Goal: Information Seeking & Learning: Learn about a topic

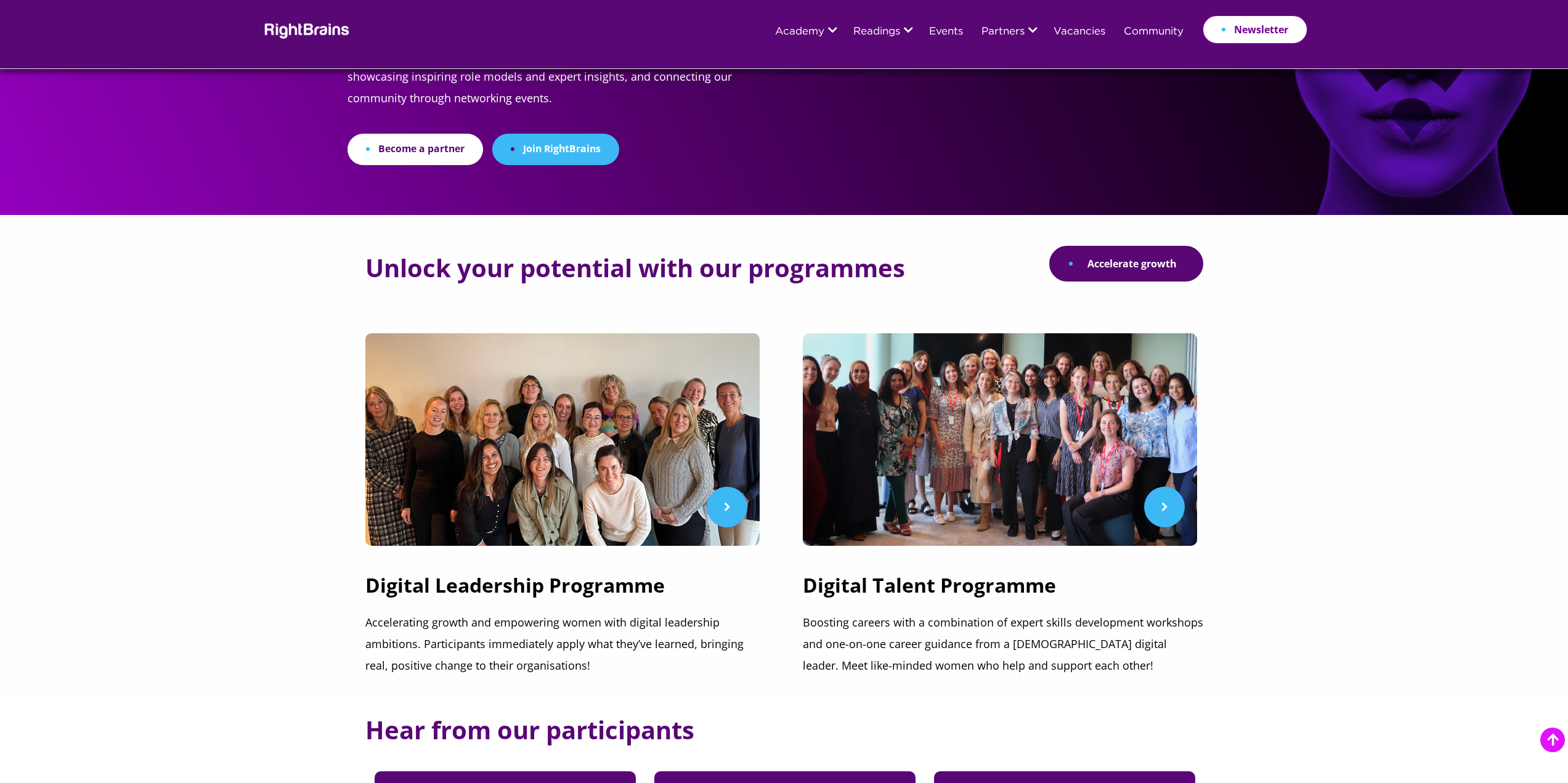
scroll to position [185, 0]
click at [942, 27] on link "Events" at bounding box center [946, 32] width 34 height 11
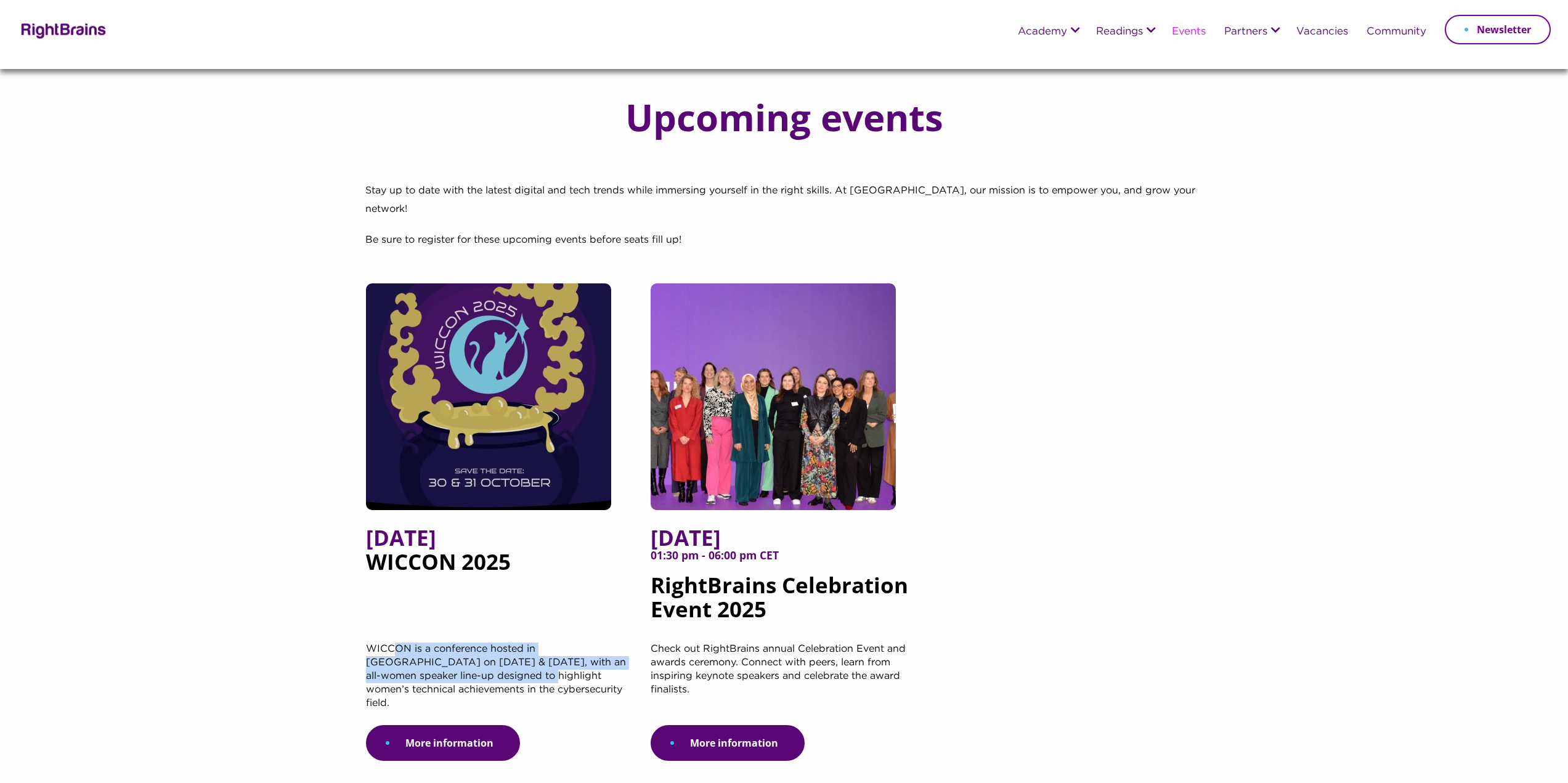
drag, startPoint x: 0, startPoint y: 0, endPoint x: 477, endPoint y: 657, distance: 811.9
click at [477, 657] on p "WICCON is a conference hosted in Haarlem on October 30 & 31, with an all-women …" at bounding box center [499, 683] width 266 height 82
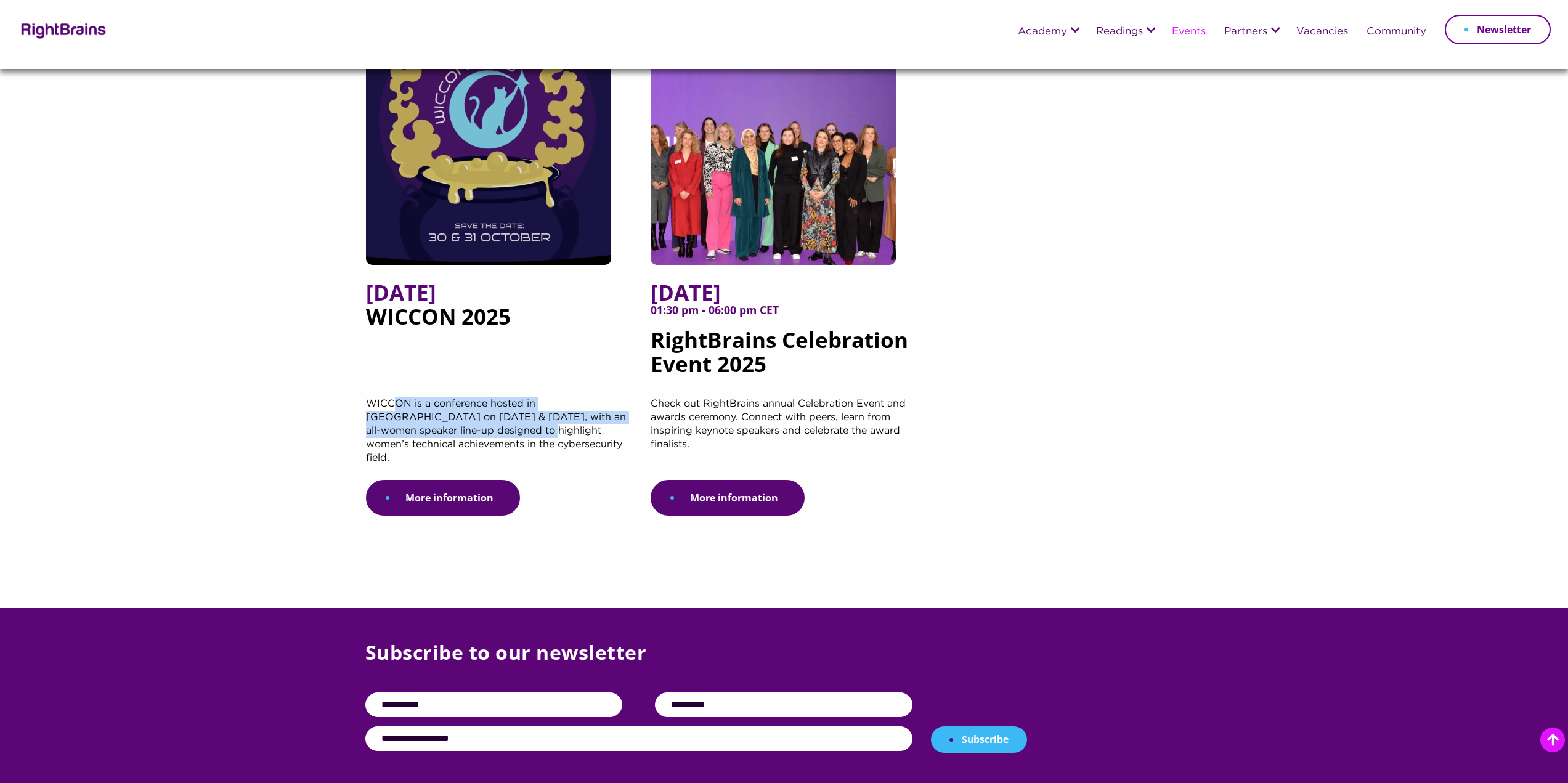
scroll to position [185, 0]
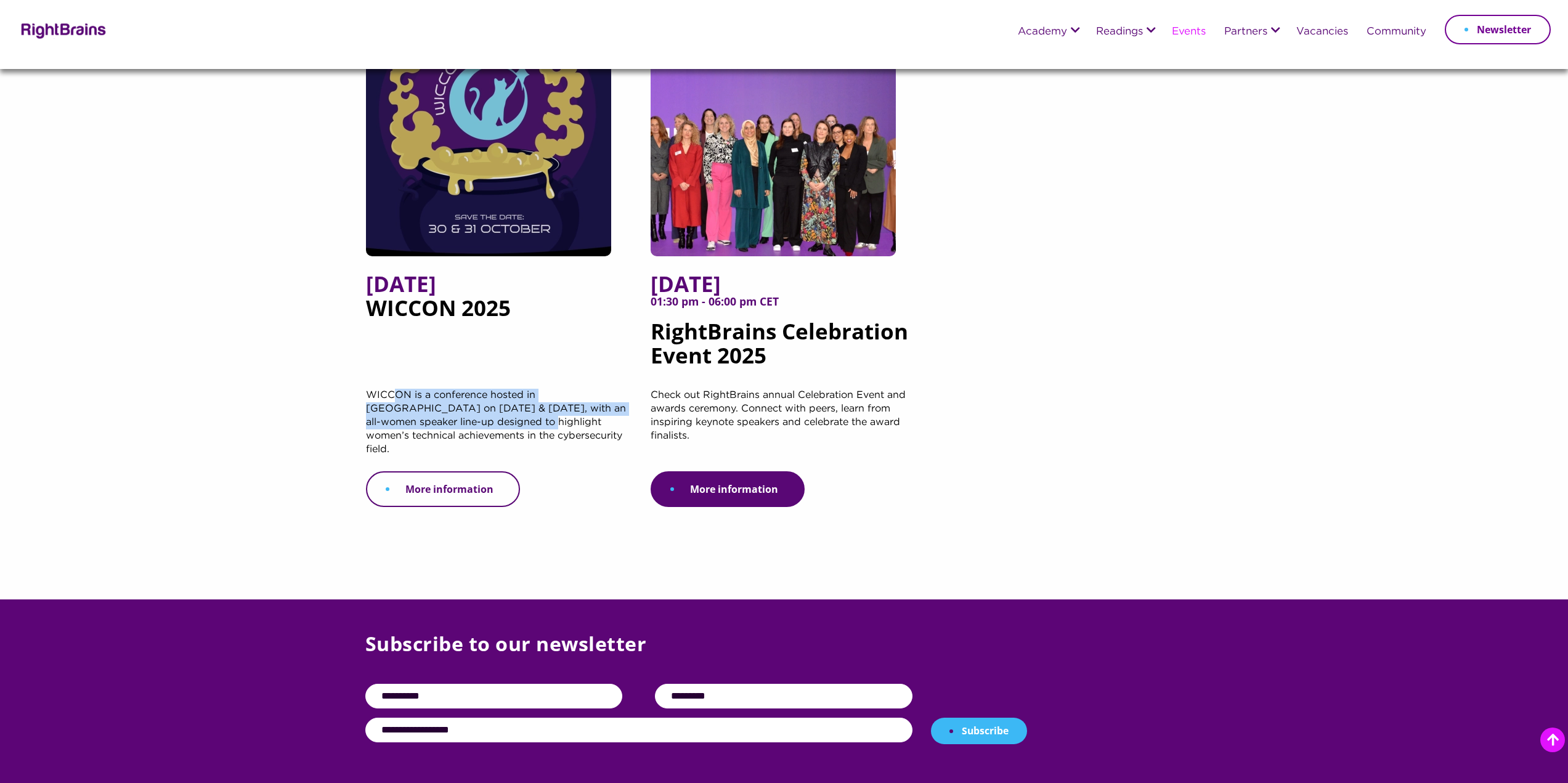
click at [483, 471] on link "More information" at bounding box center [442, 489] width 154 height 36
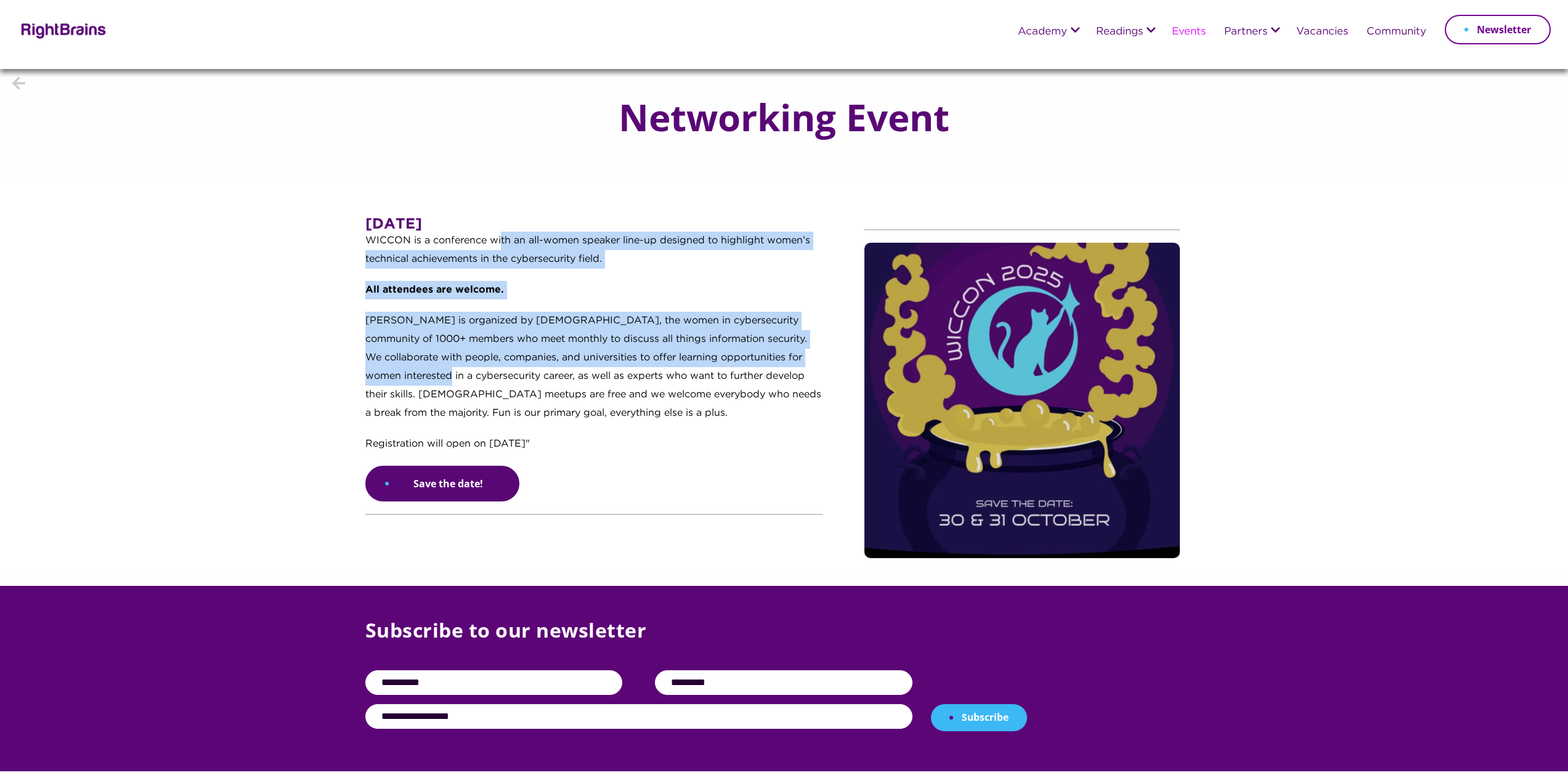
click at [436, 385] on div "[DATE] WICCON is a conference with an all-women speaker line-up designed to hig…" at bounding box center [594, 341] width 458 height 248
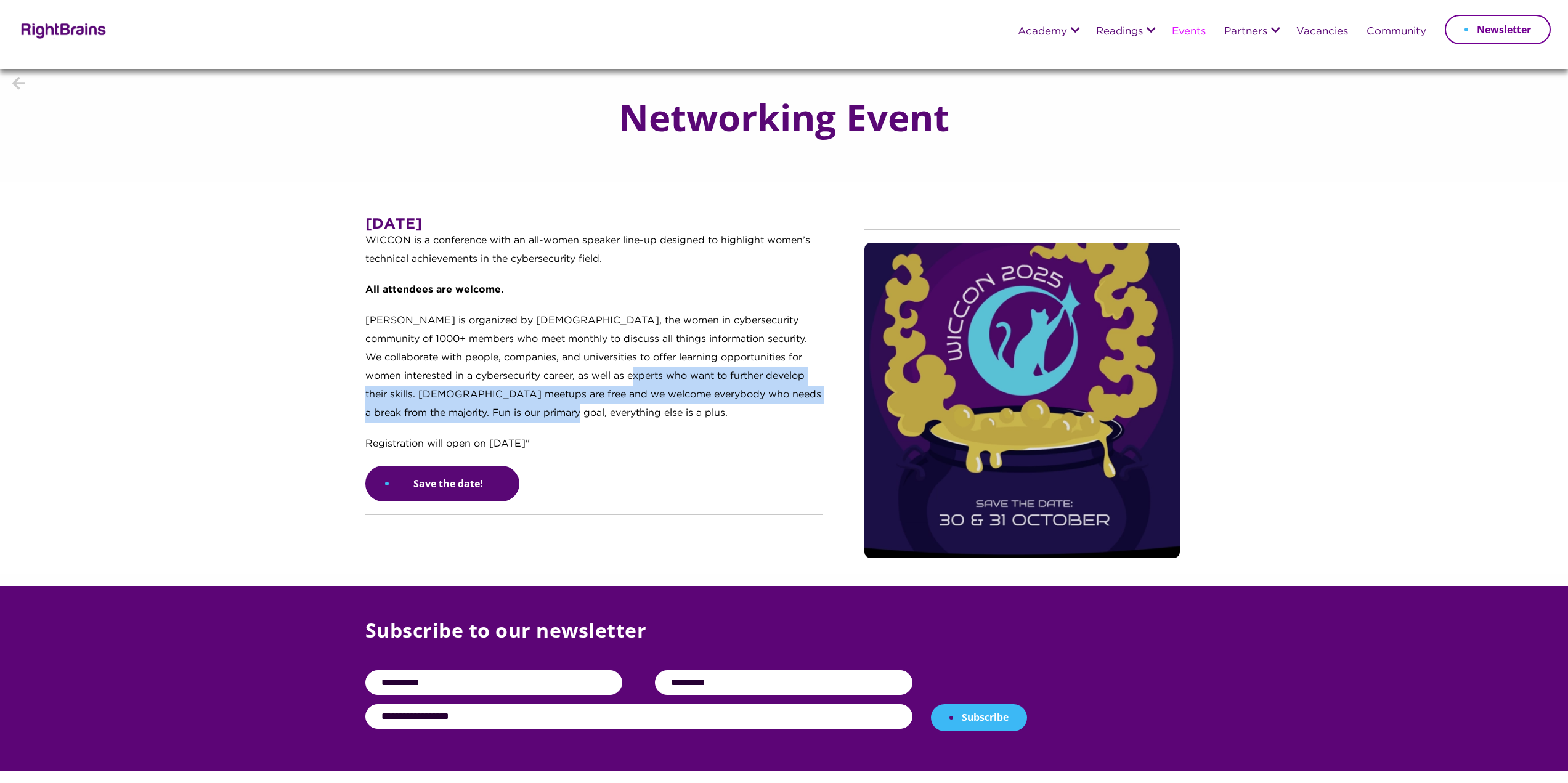
drag, startPoint x: 626, startPoint y: 370, endPoint x: 616, endPoint y: 430, distance: 60.8
click at [616, 430] on p "[PERSON_NAME] is organized by [DEMOGRAPHIC_DATA], the women in cybersecurity co…" at bounding box center [594, 373] width 458 height 123
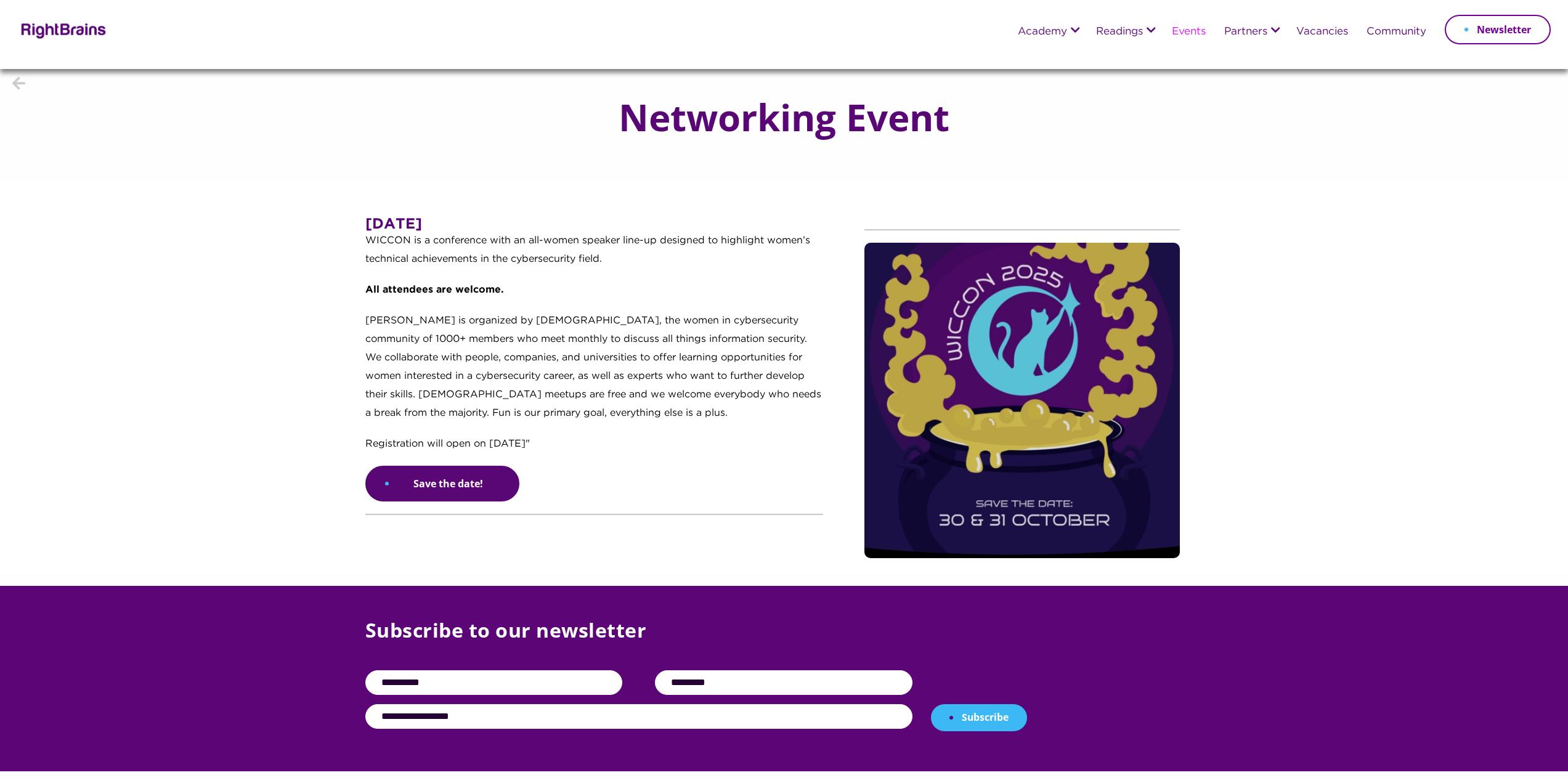
click at [603, 504] on div "[DATE] WICCON is a conference with an all-women speaker line-up designed to hig…" at bounding box center [605, 366] width 481 height 298
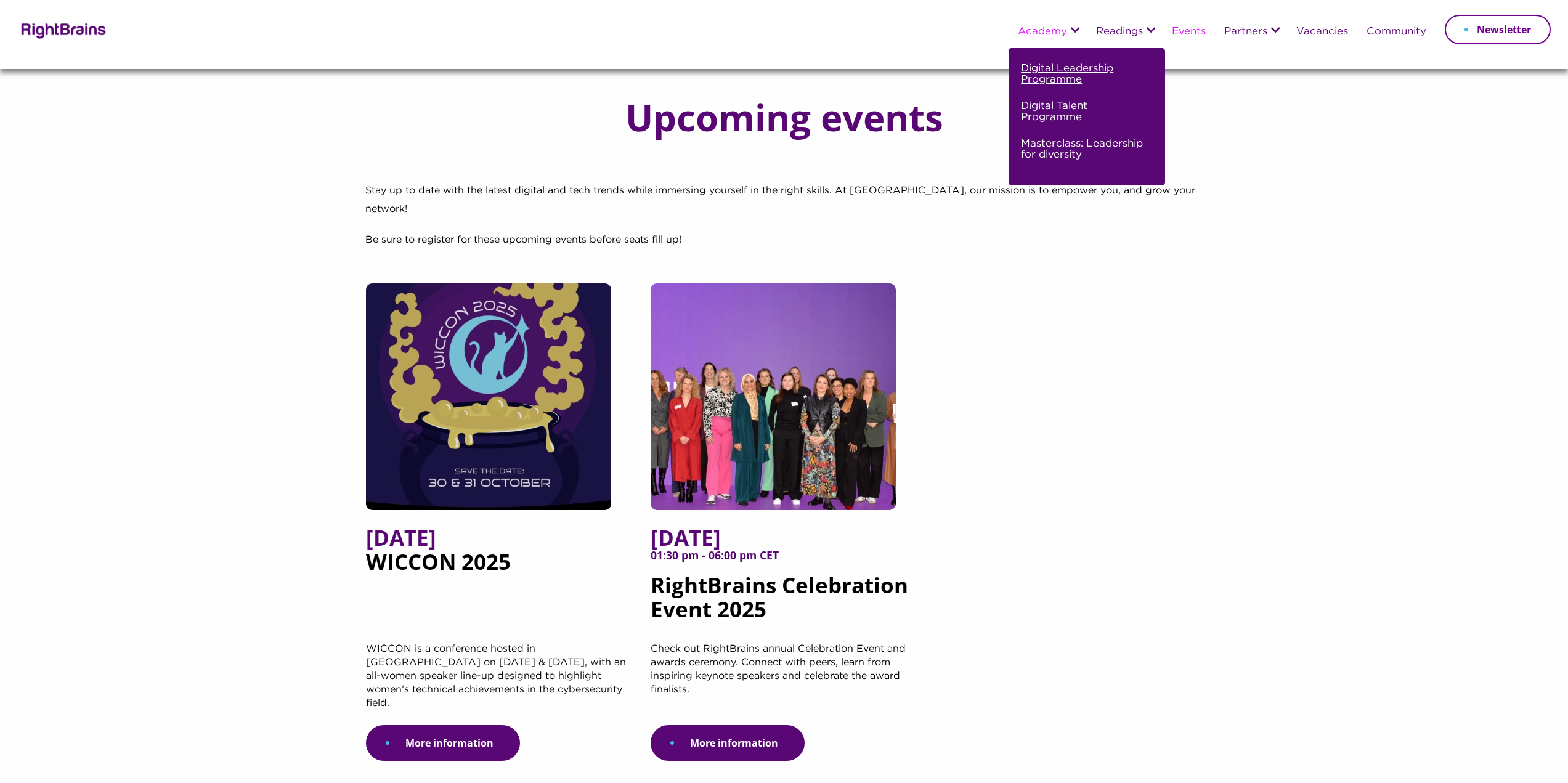
click at [1047, 70] on link "Digital Leadership Programme" at bounding box center [1085, 79] width 128 height 38
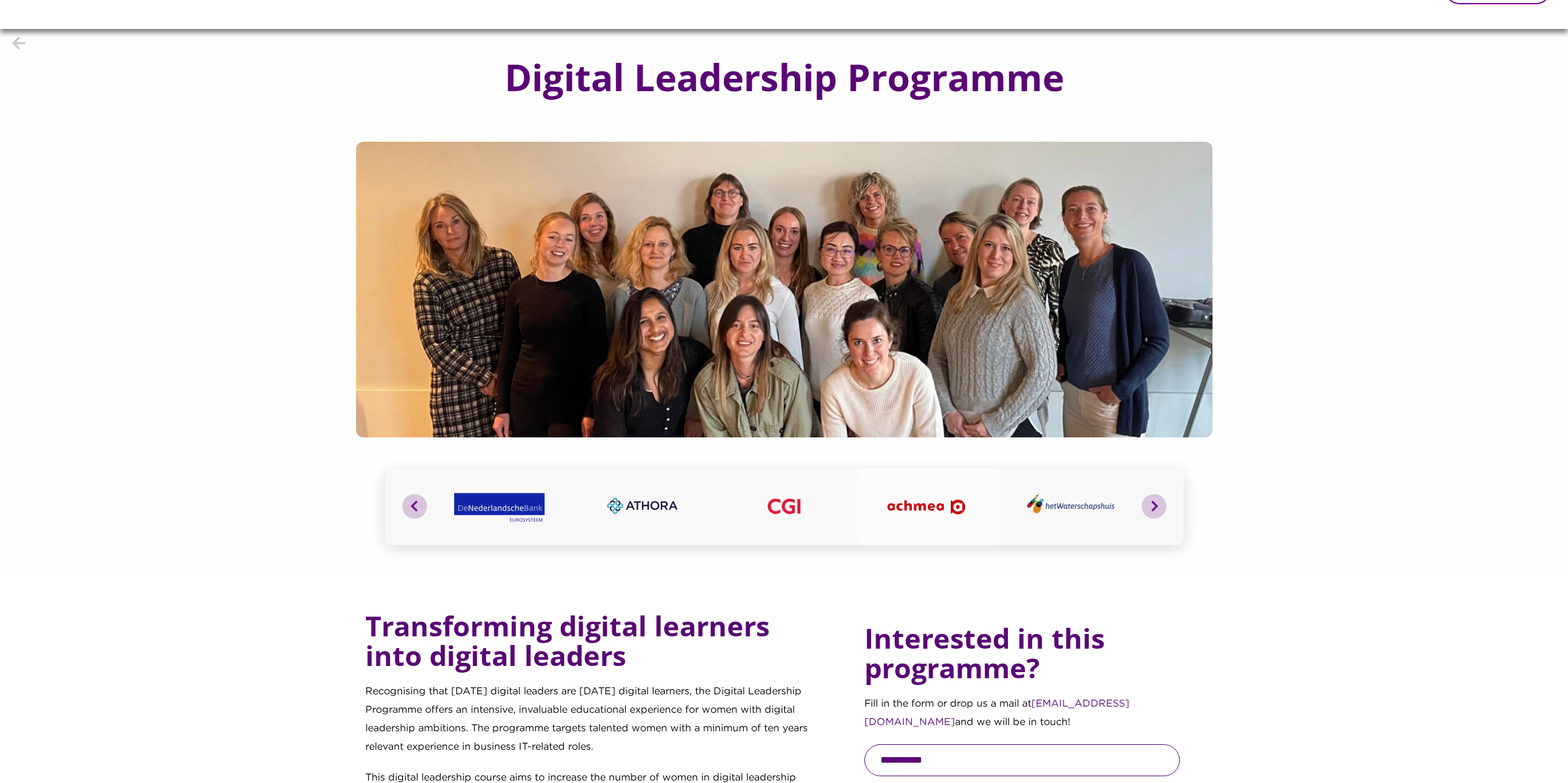
scroll to position [61, 0]
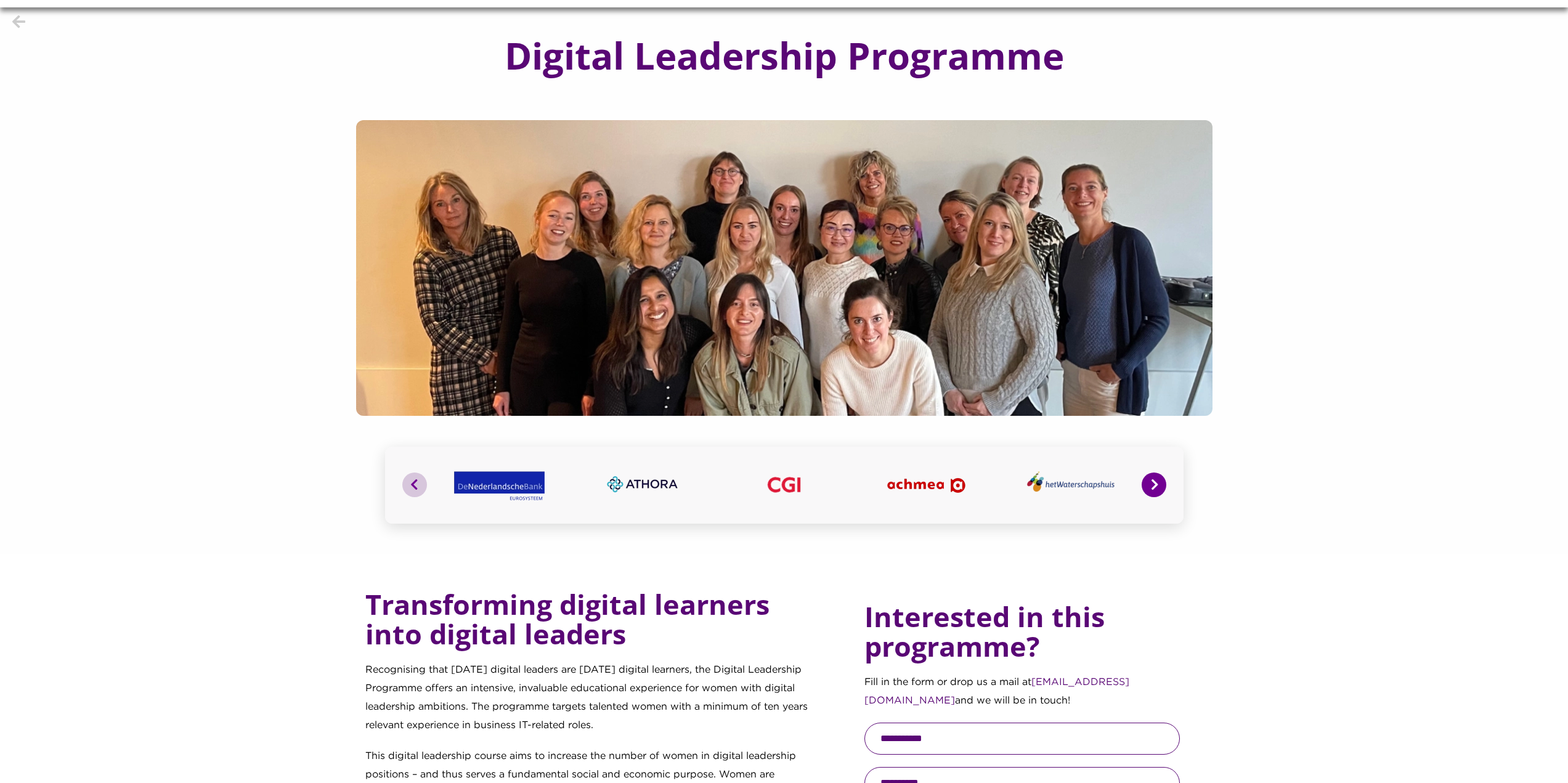
click at [1161, 481] on button "Next" at bounding box center [1154, 485] width 25 height 25
click at [1150, 485] on button "Next" at bounding box center [1154, 485] width 25 height 25
click at [1154, 483] on button "Next" at bounding box center [1154, 485] width 25 height 25
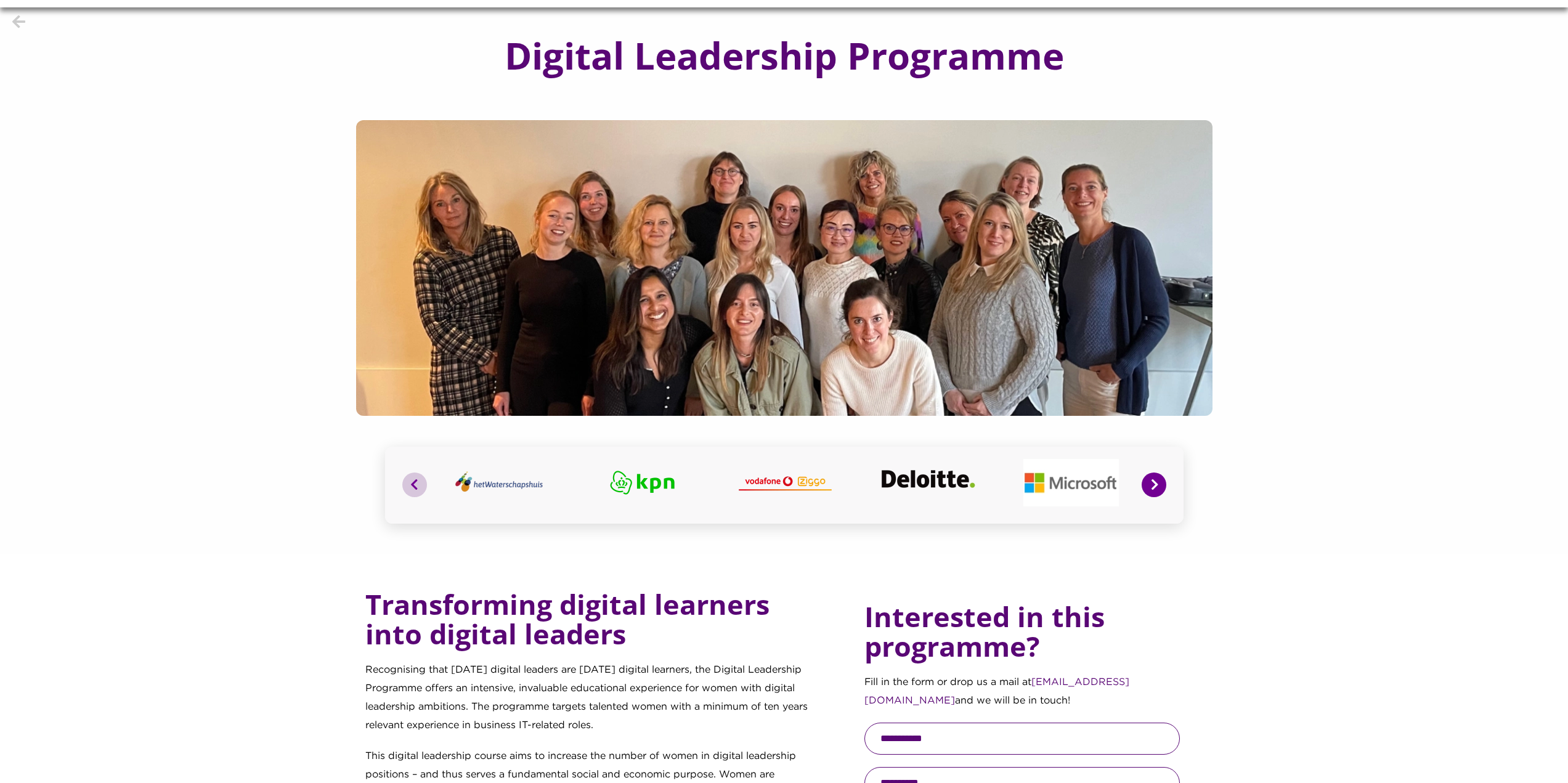
click at [1154, 483] on button "Next" at bounding box center [1154, 485] width 25 height 25
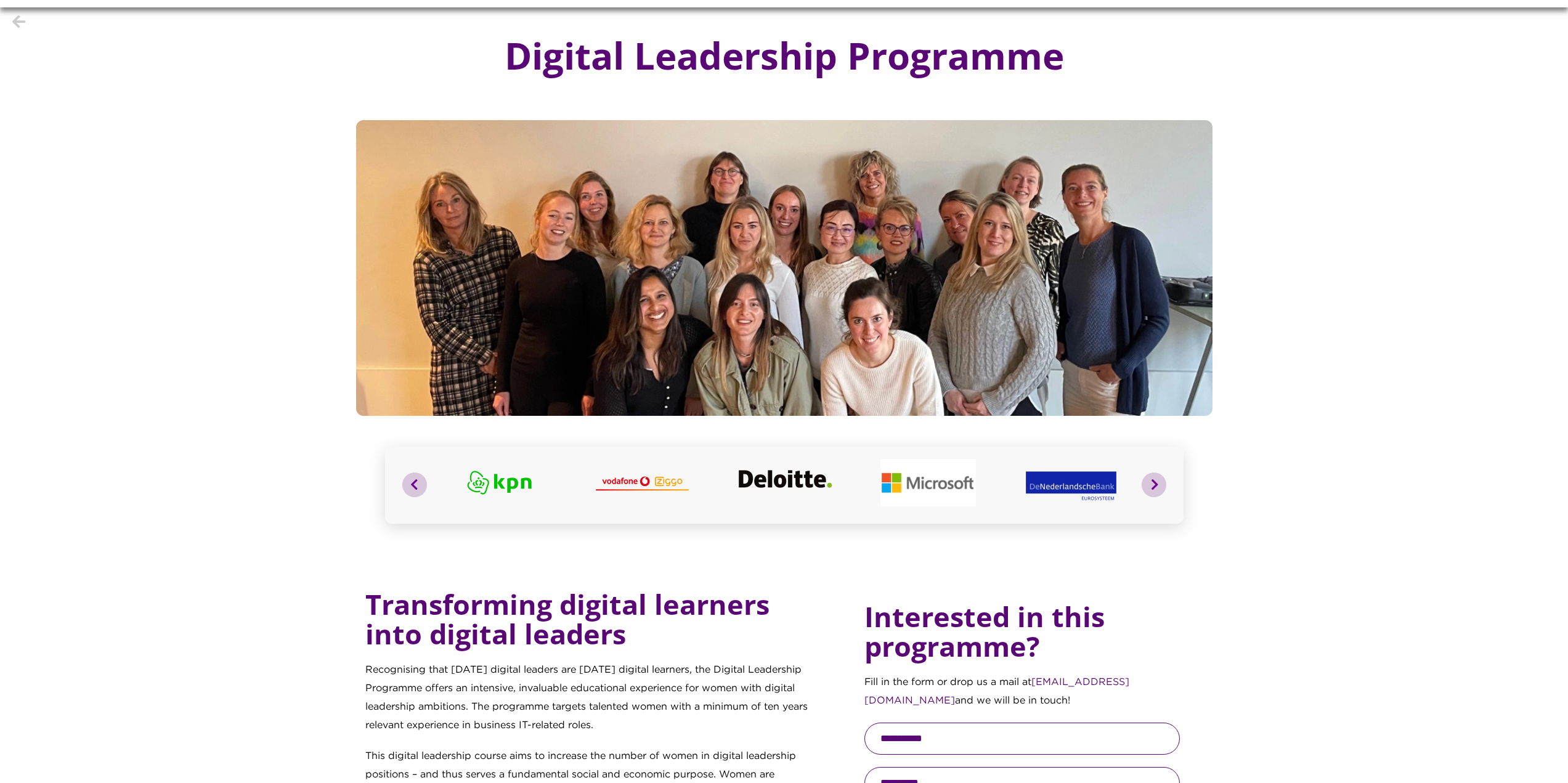
click at [1140, 486] on div "Previous" at bounding box center [784, 485] width 798 height 77
click at [1154, 486] on button "Next" at bounding box center [1154, 485] width 25 height 25
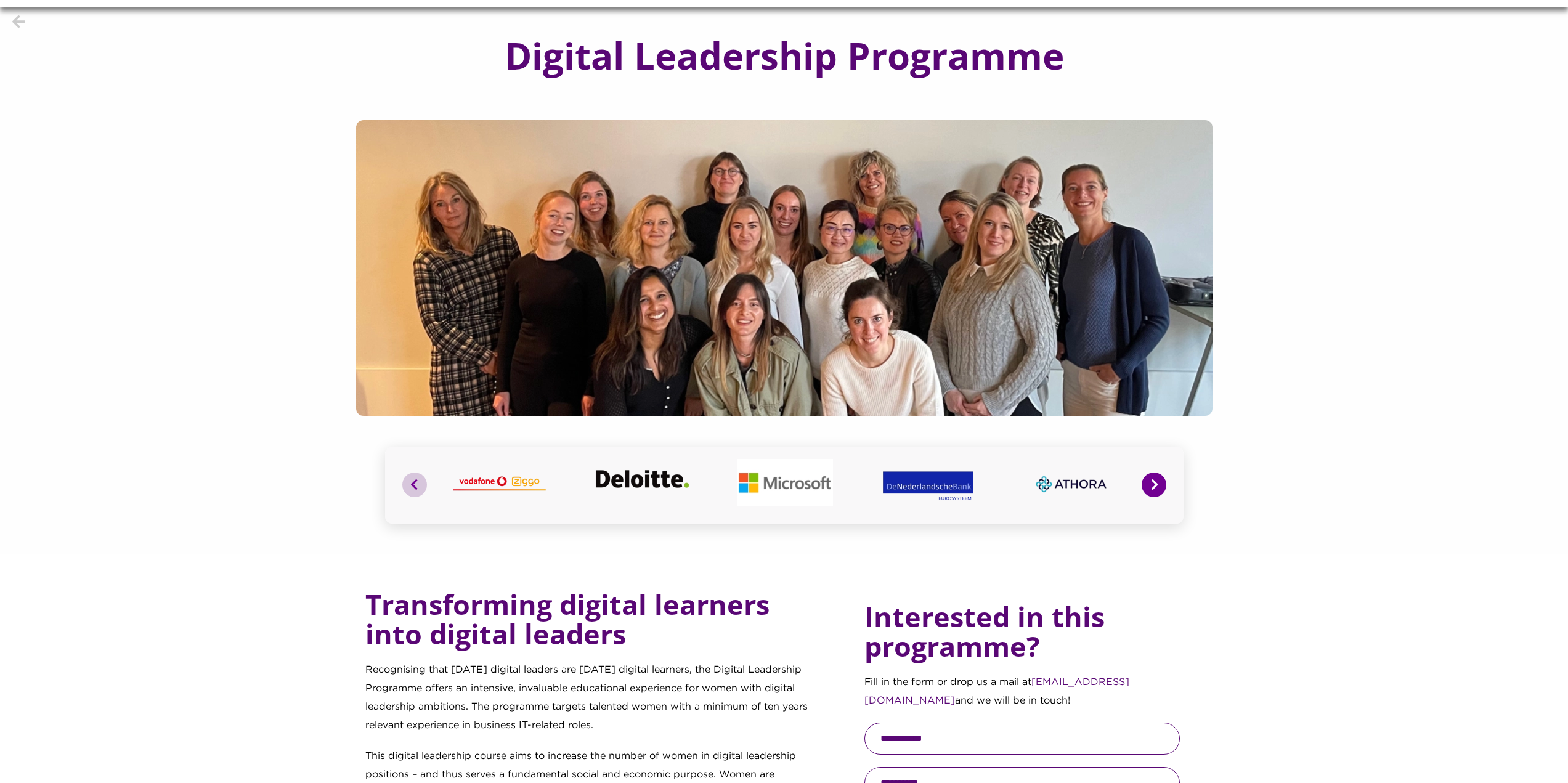
click at [1154, 486] on button "Next" at bounding box center [1154, 485] width 25 height 25
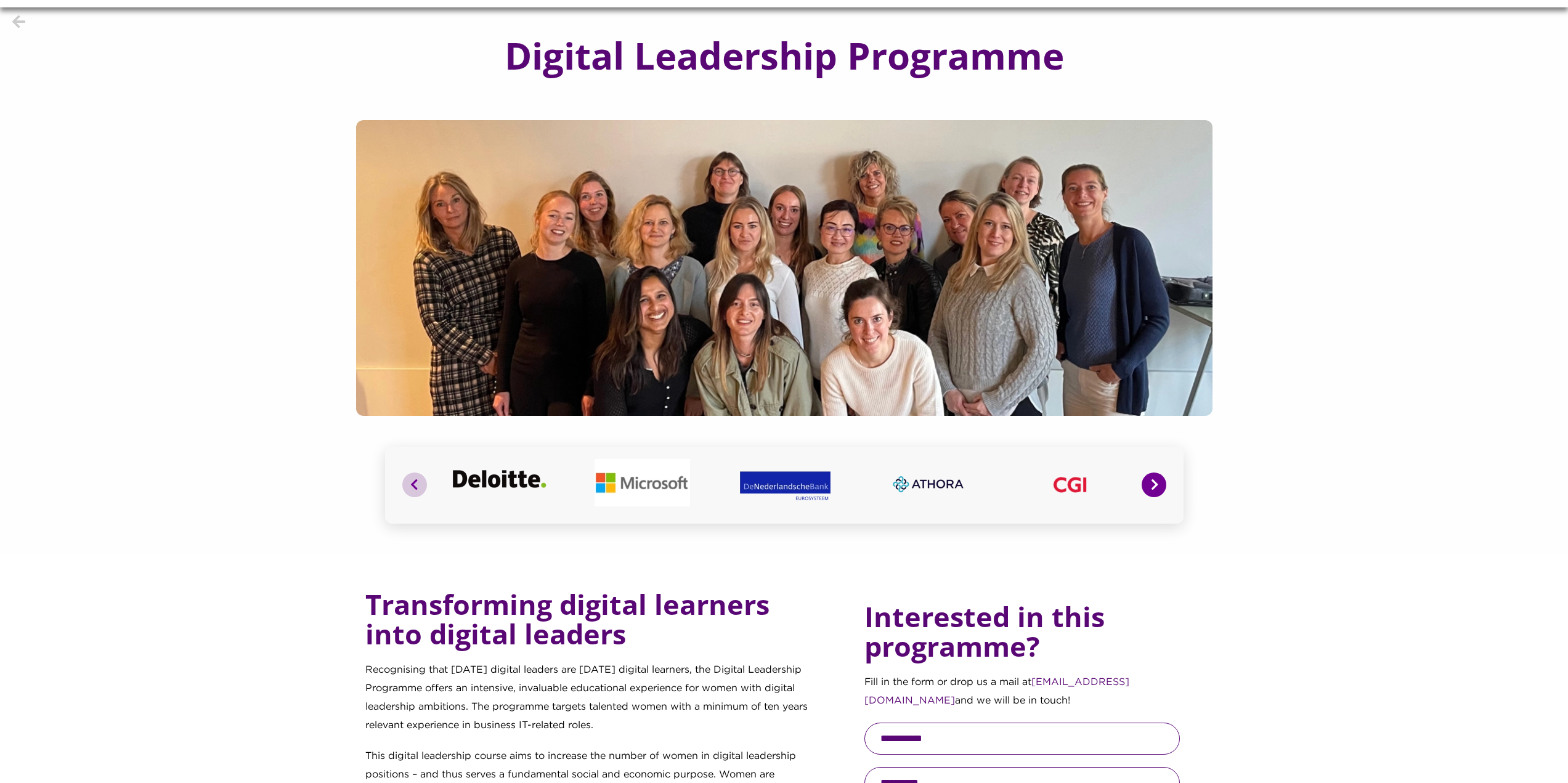
click at [1154, 486] on button "Next" at bounding box center [1154, 485] width 25 height 25
click at [1156, 489] on button "Next" at bounding box center [1154, 485] width 25 height 25
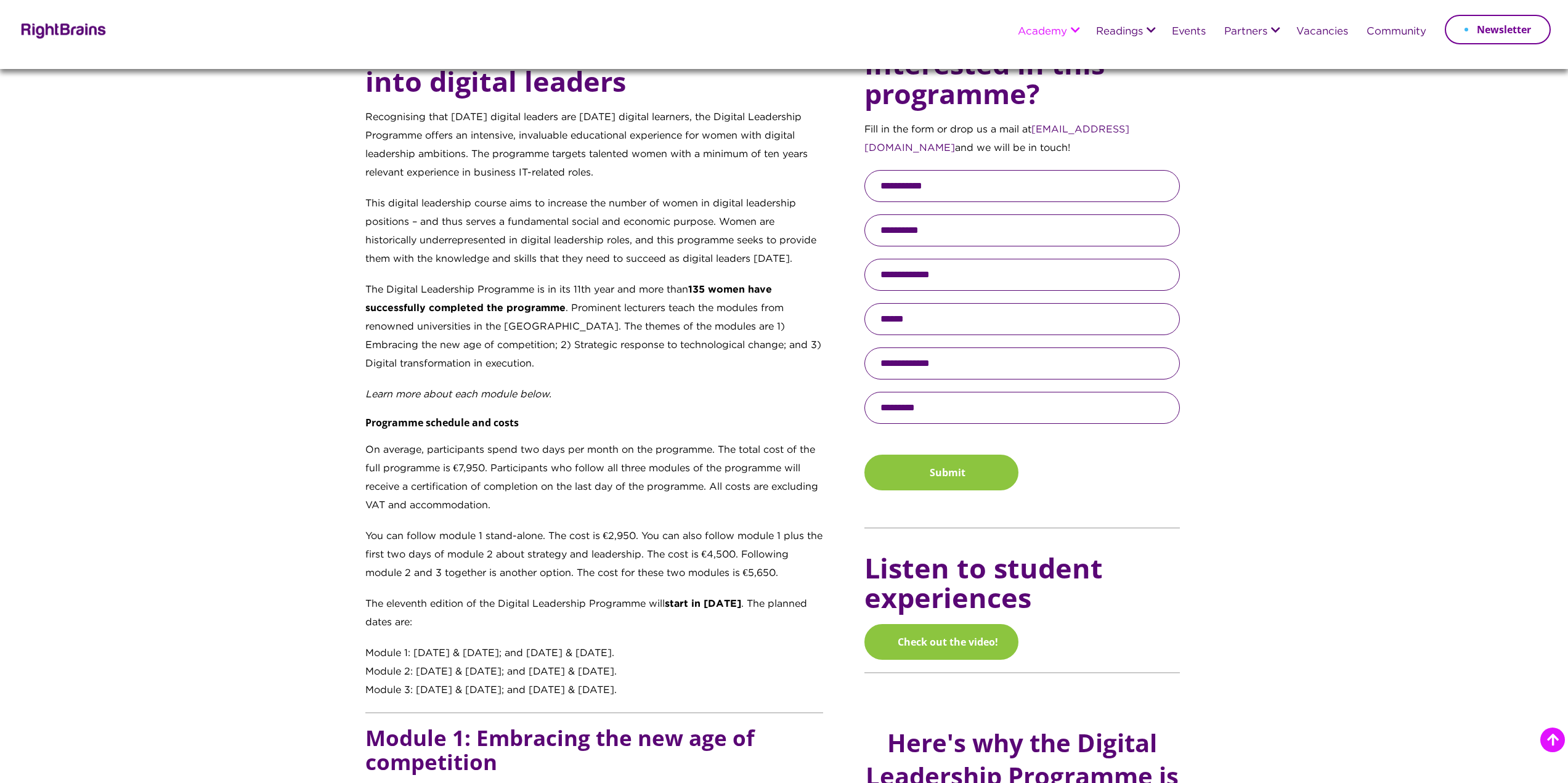
scroll to position [554, 0]
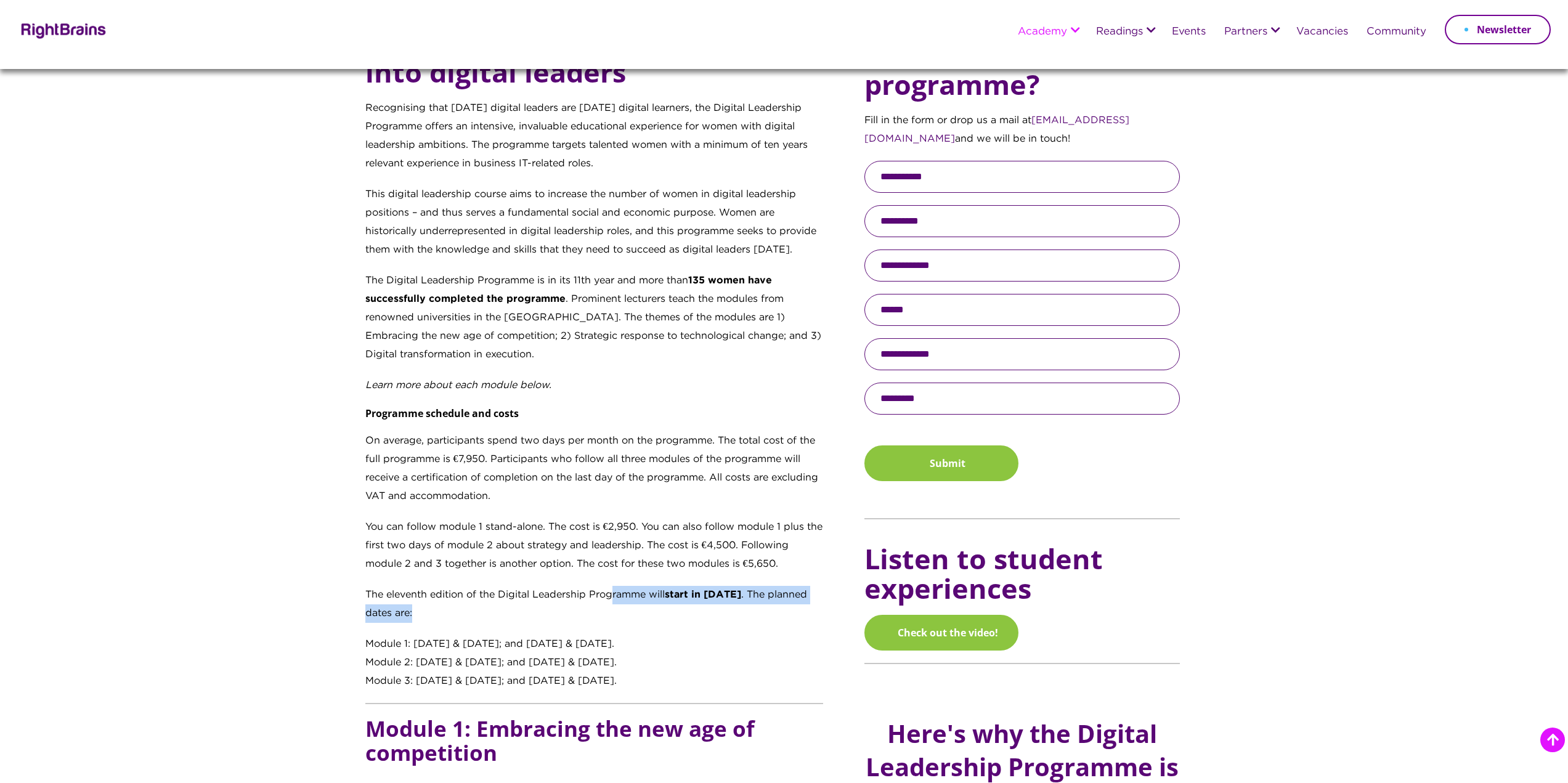
drag, startPoint x: 615, startPoint y: 593, endPoint x: 500, endPoint y: 608, distance: 116.0
click at [501, 608] on p "The eleventh edition of the Digital Leadership Programme will start in [DATE] .…" at bounding box center [594, 610] width 458 height 49
click at [481, 613] on p "The eleventh edition of the Digital Leadership Programme will start in [DATE] .…" at bounding box center [594, 610] width 458 height 49
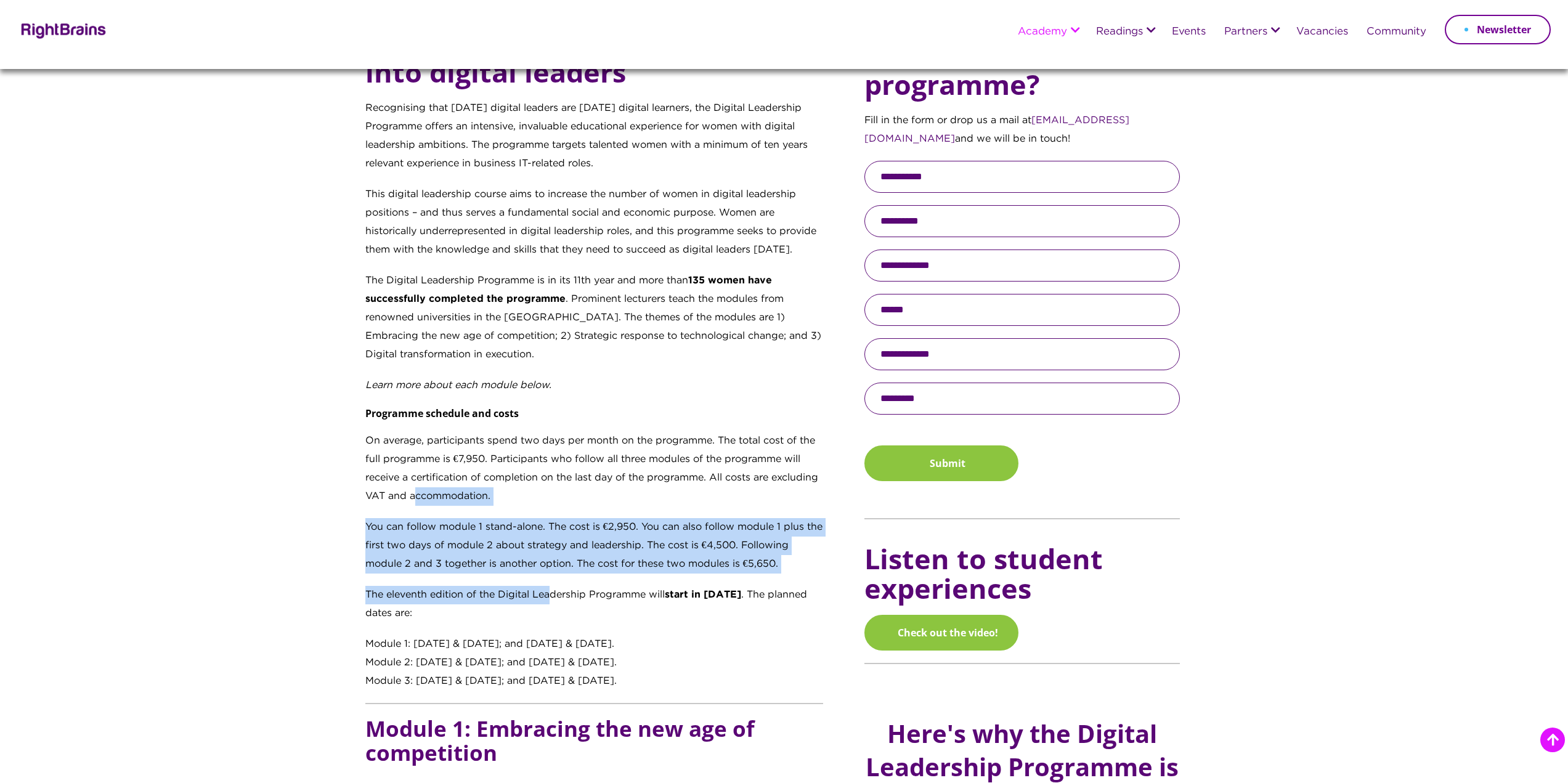
drag, startPoint x: 418, startPoint y: 515, endPoint x: 554, endPoint y: 602, distance: 161.4
click at [554, 602] on div "Transforming digital learners into digital leaders Recognising that [DATE] digi…" at bounding box center [594, 359] width 458 height 663
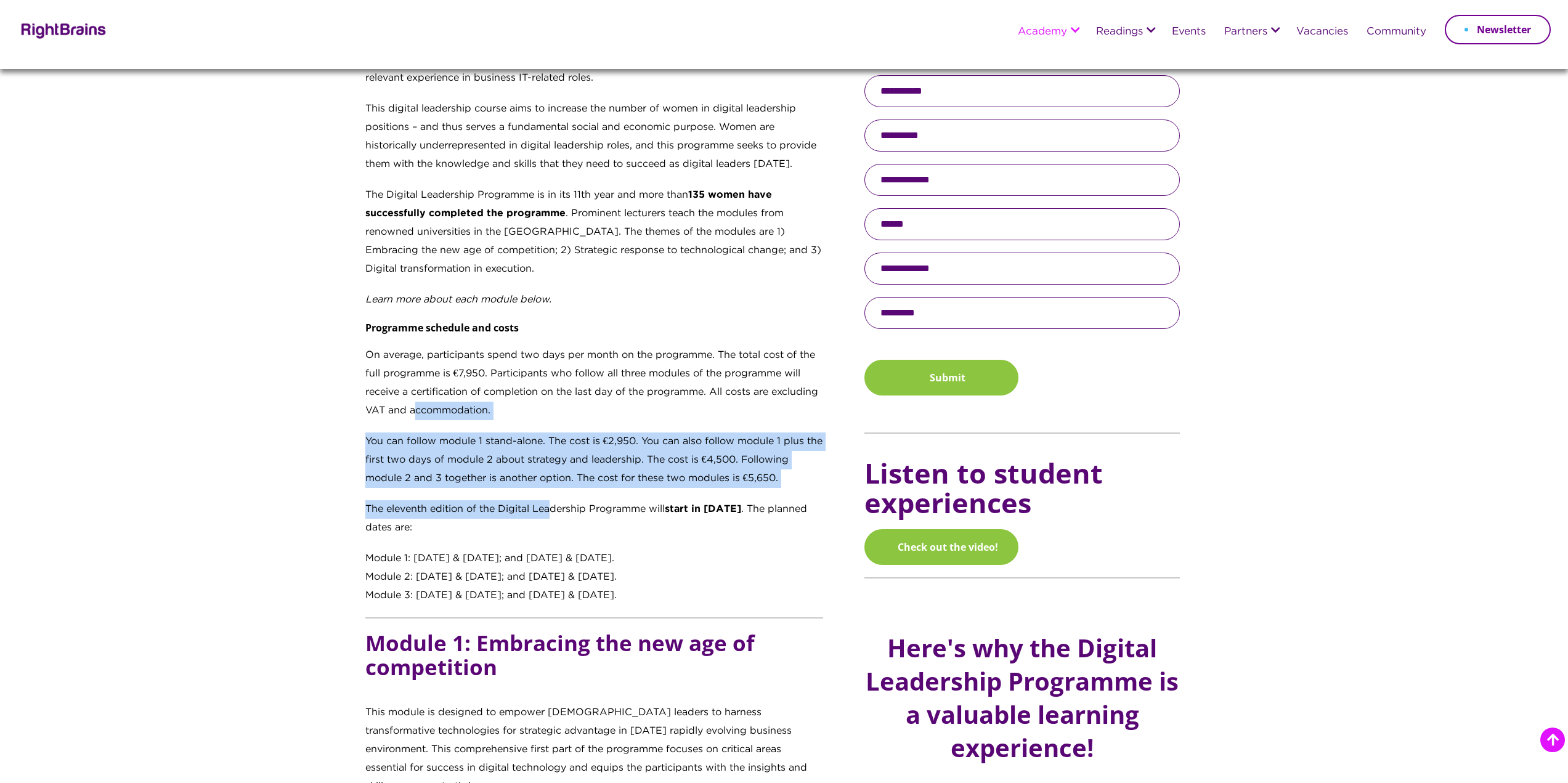
scroll to position [677, 0]
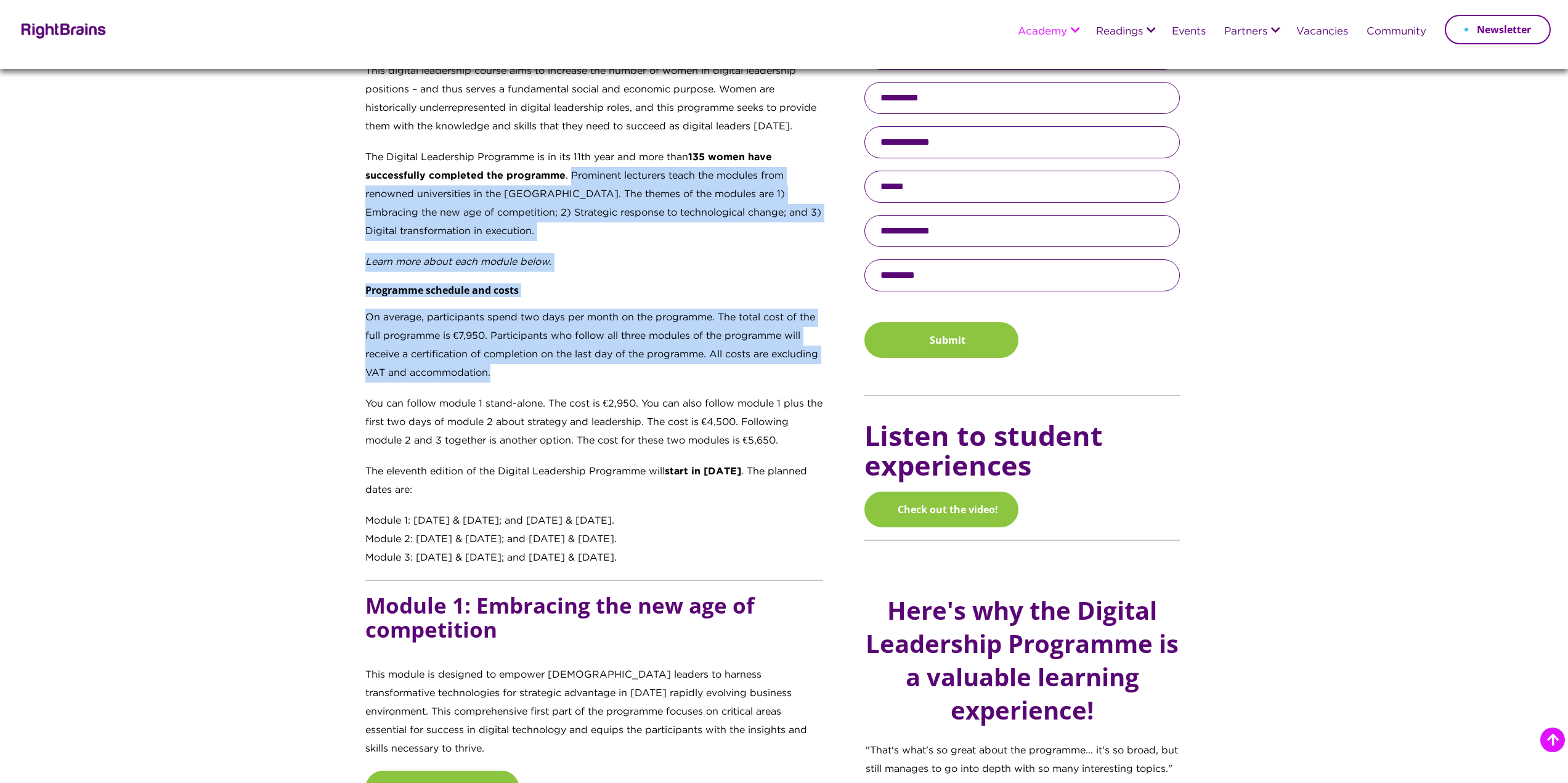
drag, startPoint x: 568, startPoint y: 167, endPoint x: 599, endPoint y: 365, distance: 200.4
click at [599, 365] on div "Transforming digital learners into digital leaders Recognising that [DATE] digi…" at bounding box center [594, 236] width 458 height 663
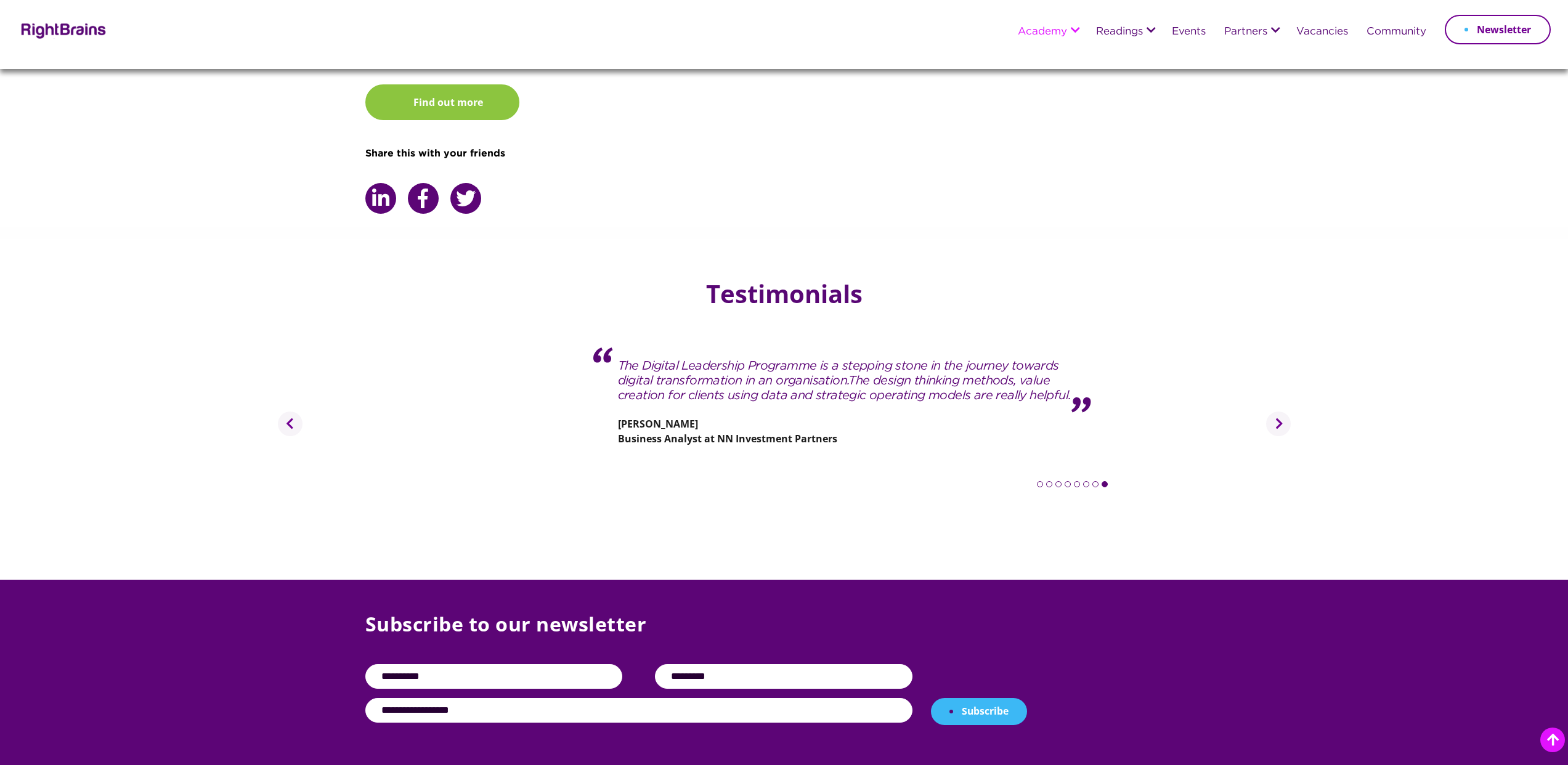
scroll to position [1786, 0]
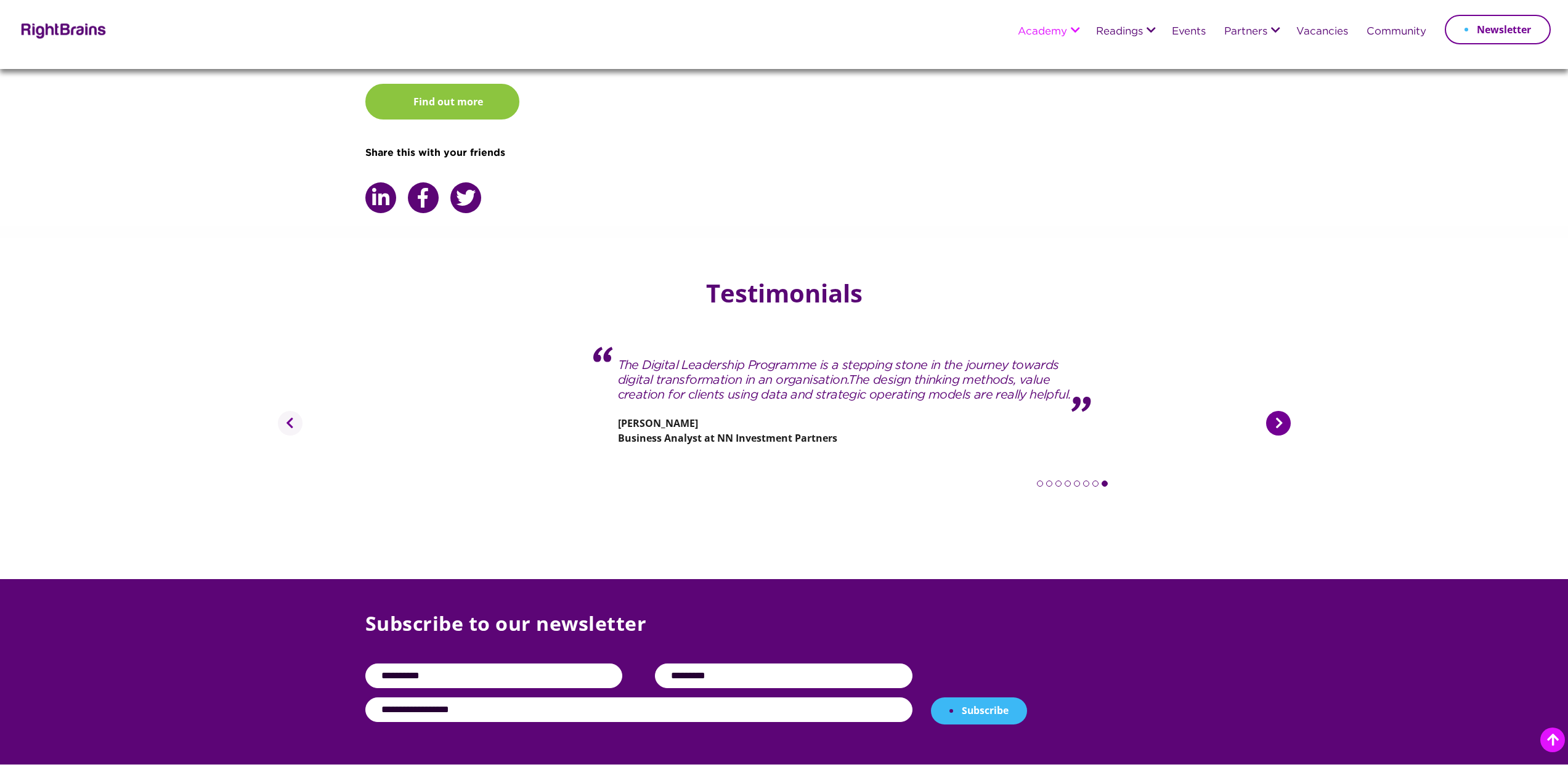
click at [1287, 411] on button "Next" at bounding box center [1278, 423] width 25 height 25
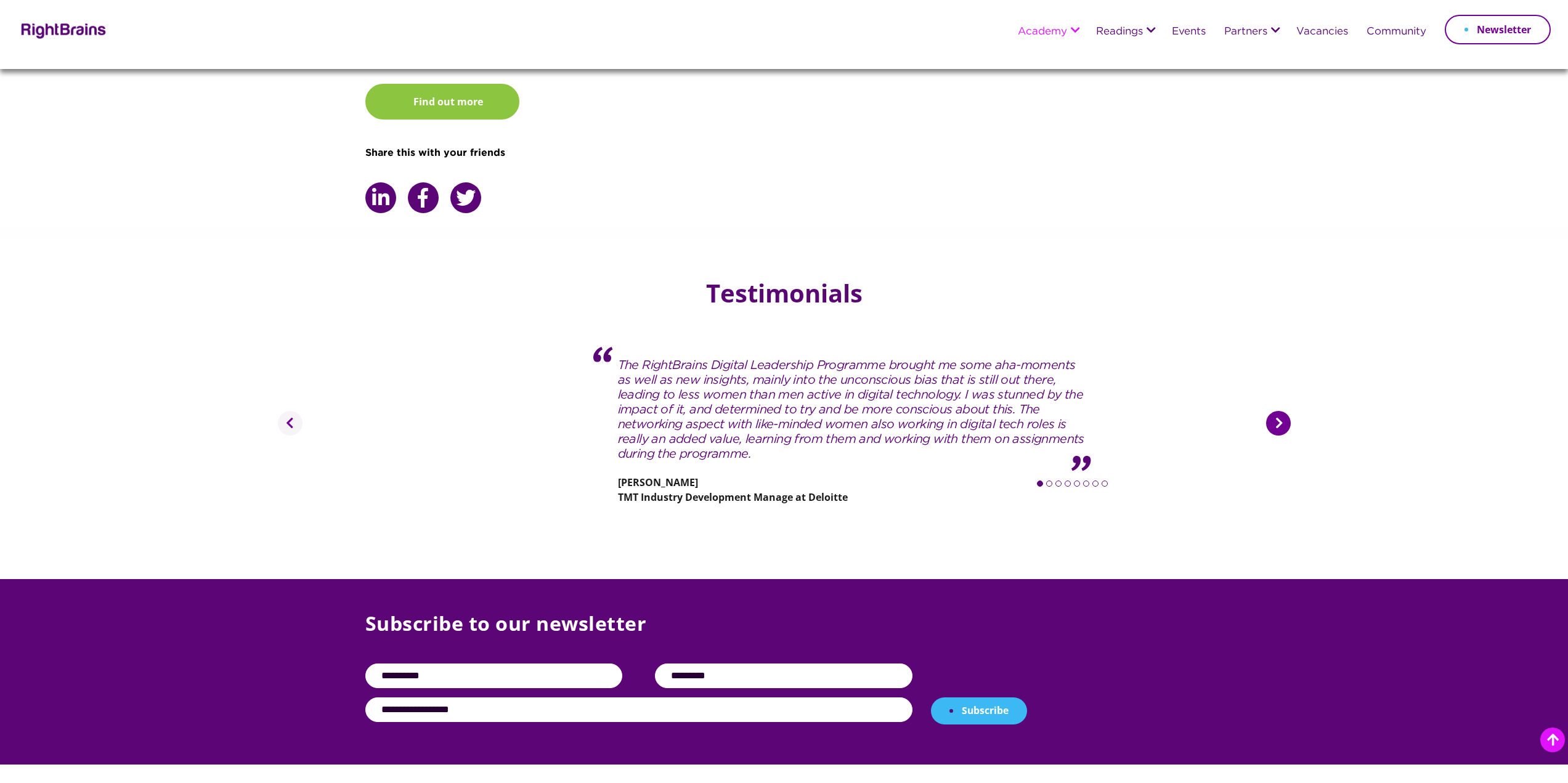
click at [1287, 411] on button "Next" at bounding box center [1278, 423] width 25 height 25
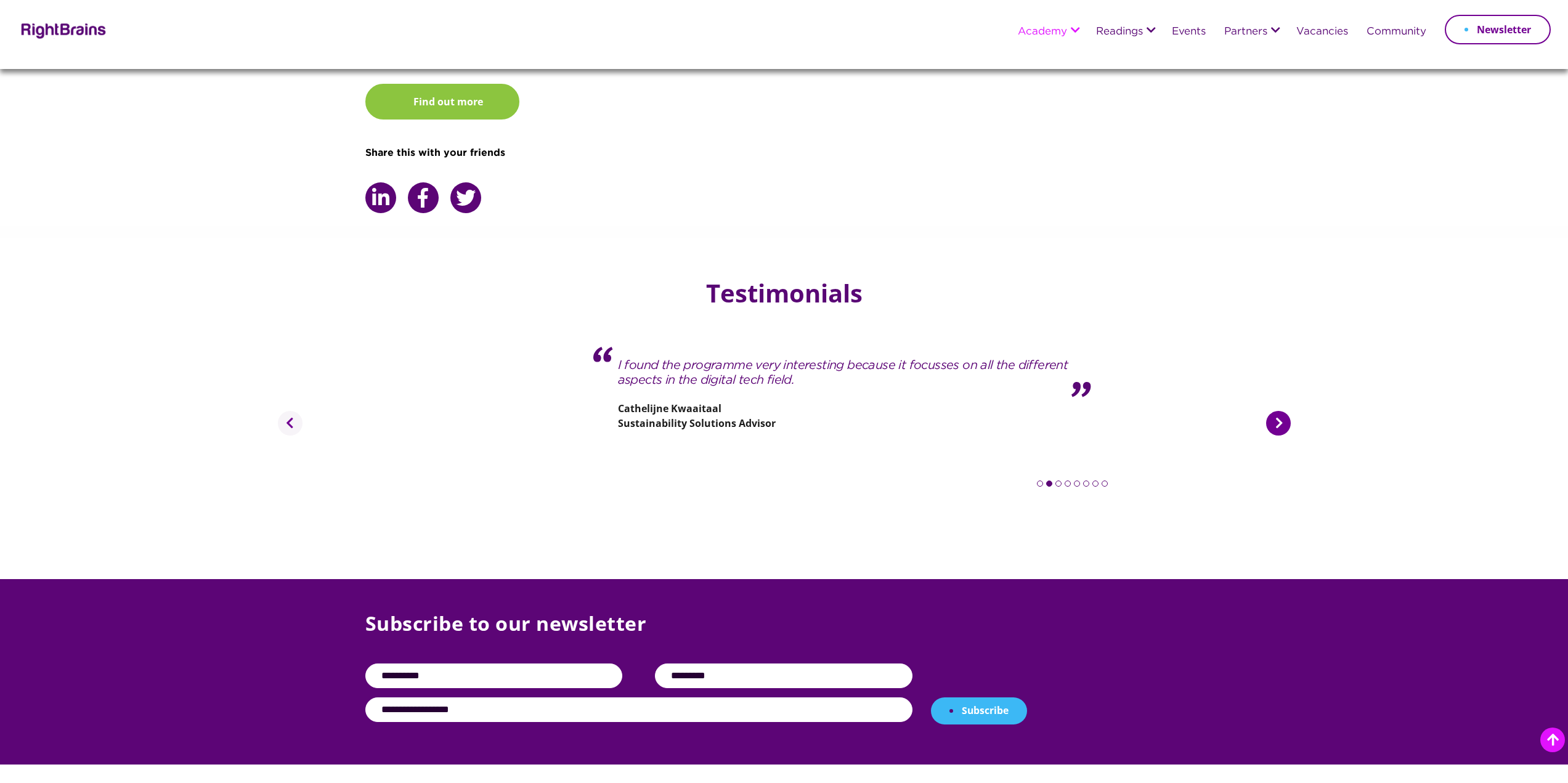
click at [1287, 411] on button "Next" at bounding box center [1278, 423] width 25 height 25
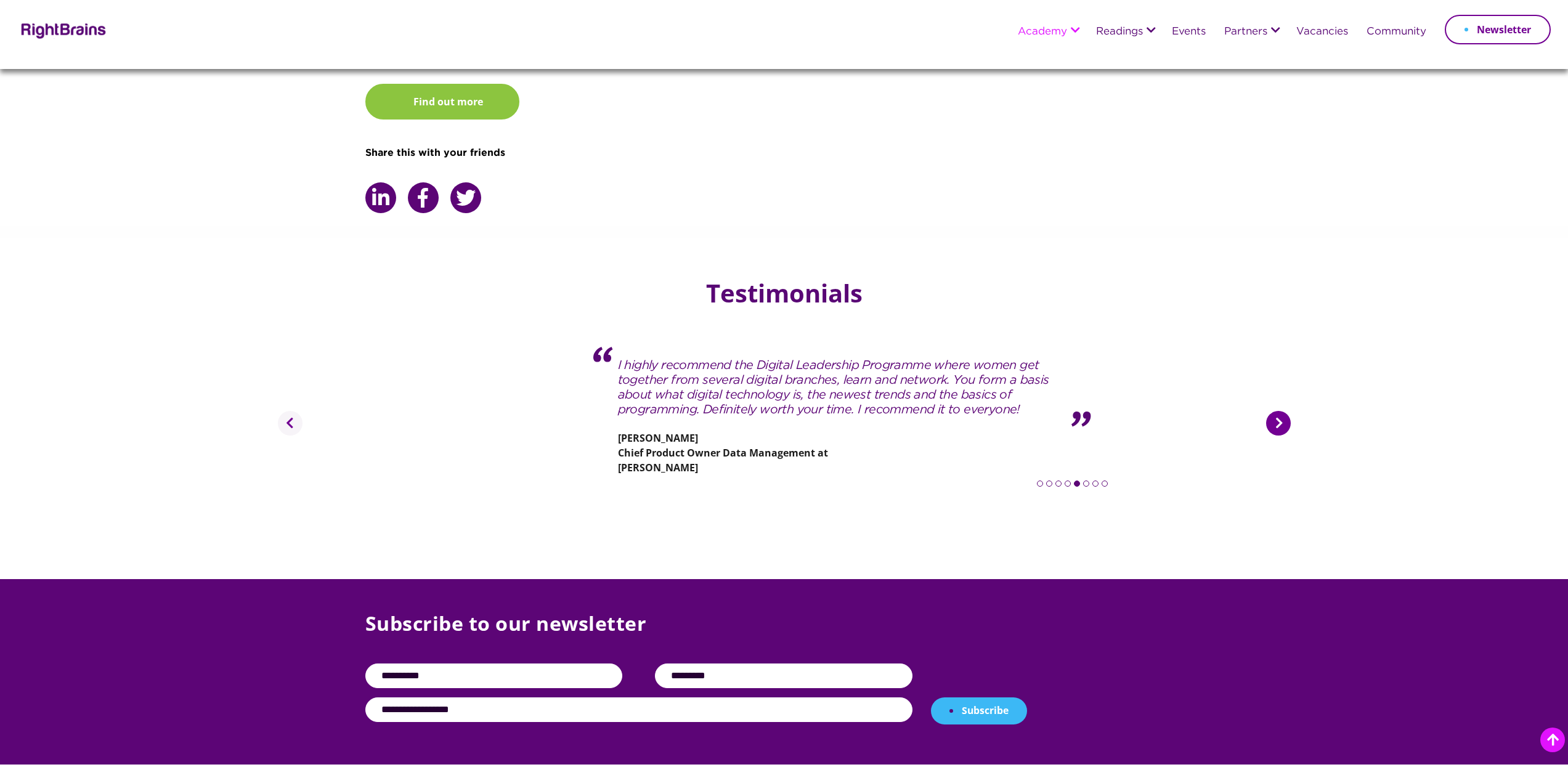
click at [1287, 411] on button "Next" at bounding box center [1278, 423] width 25 height 25
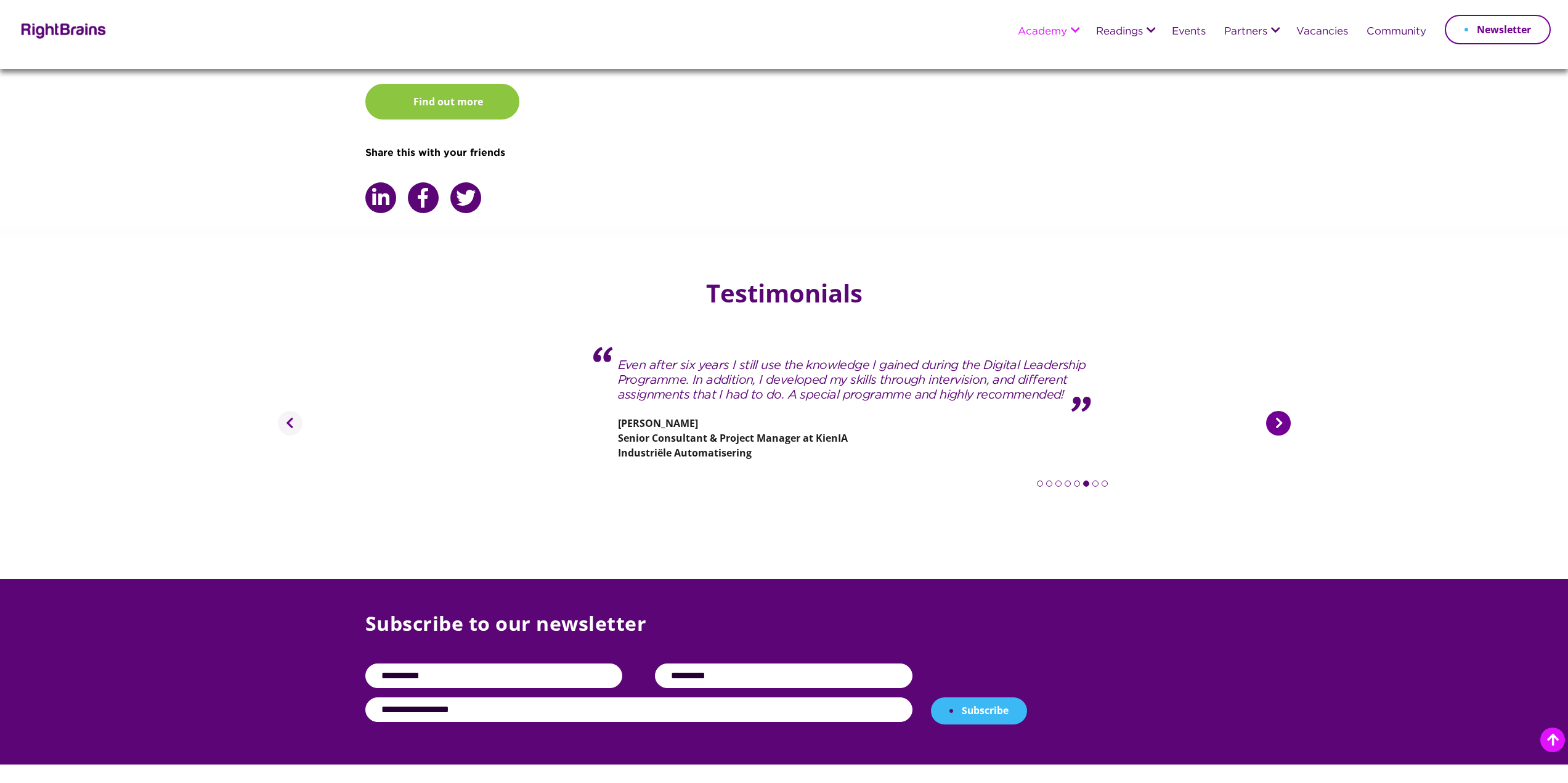
click at [1287, 411] on button "Next" at bounding box center [1278, 423] width 25 height 25
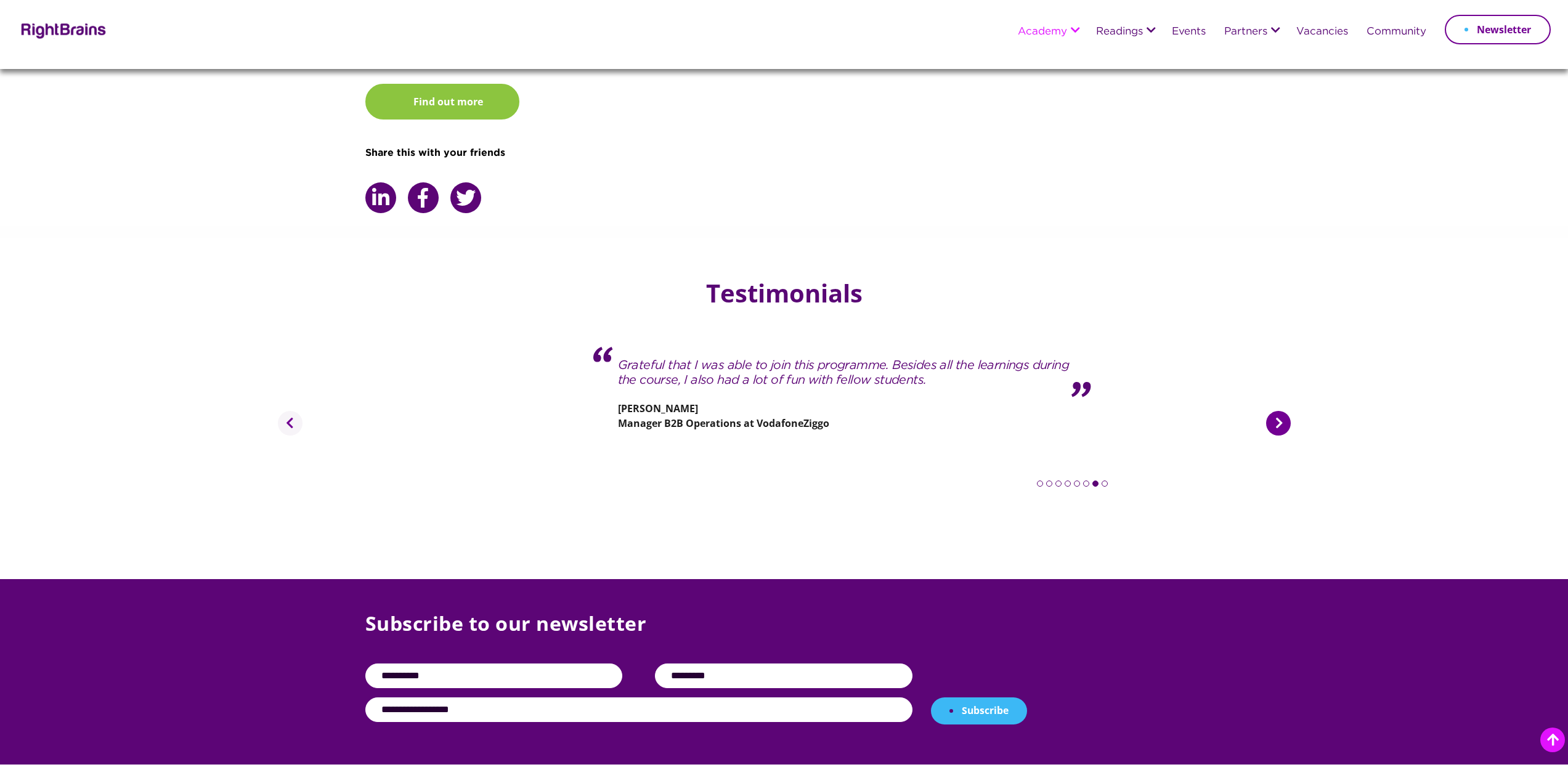
click at [1287, 411] on button "Next" at bounding box center [1278, 423] width 25 height 25
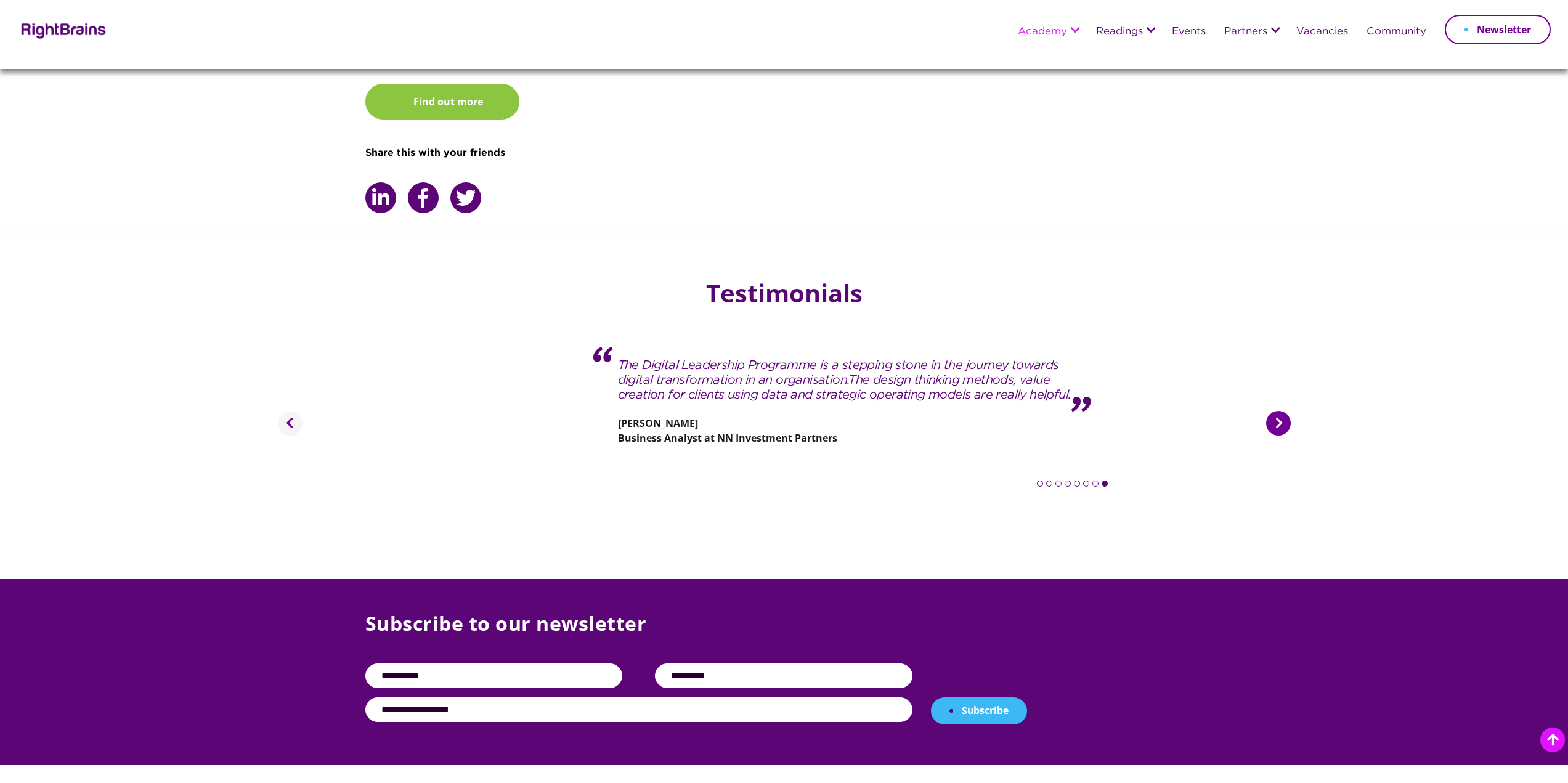
click at [1287, 411] on button "Next" at bounding box center [1278, 423] width 25 height 25
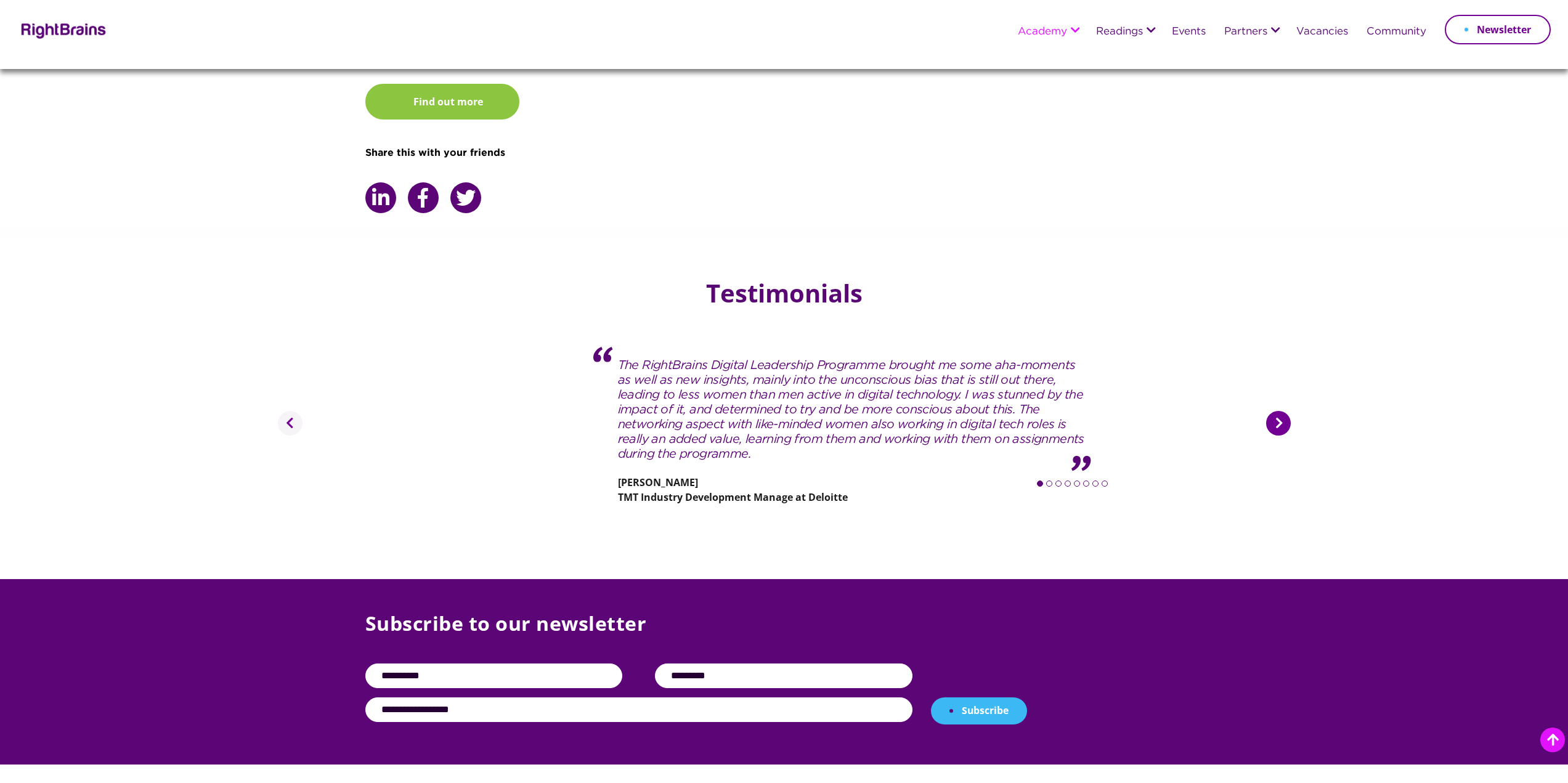
click at [1287, 411] on button "Next" at bounding box center [1278, 423] width 25 height 25
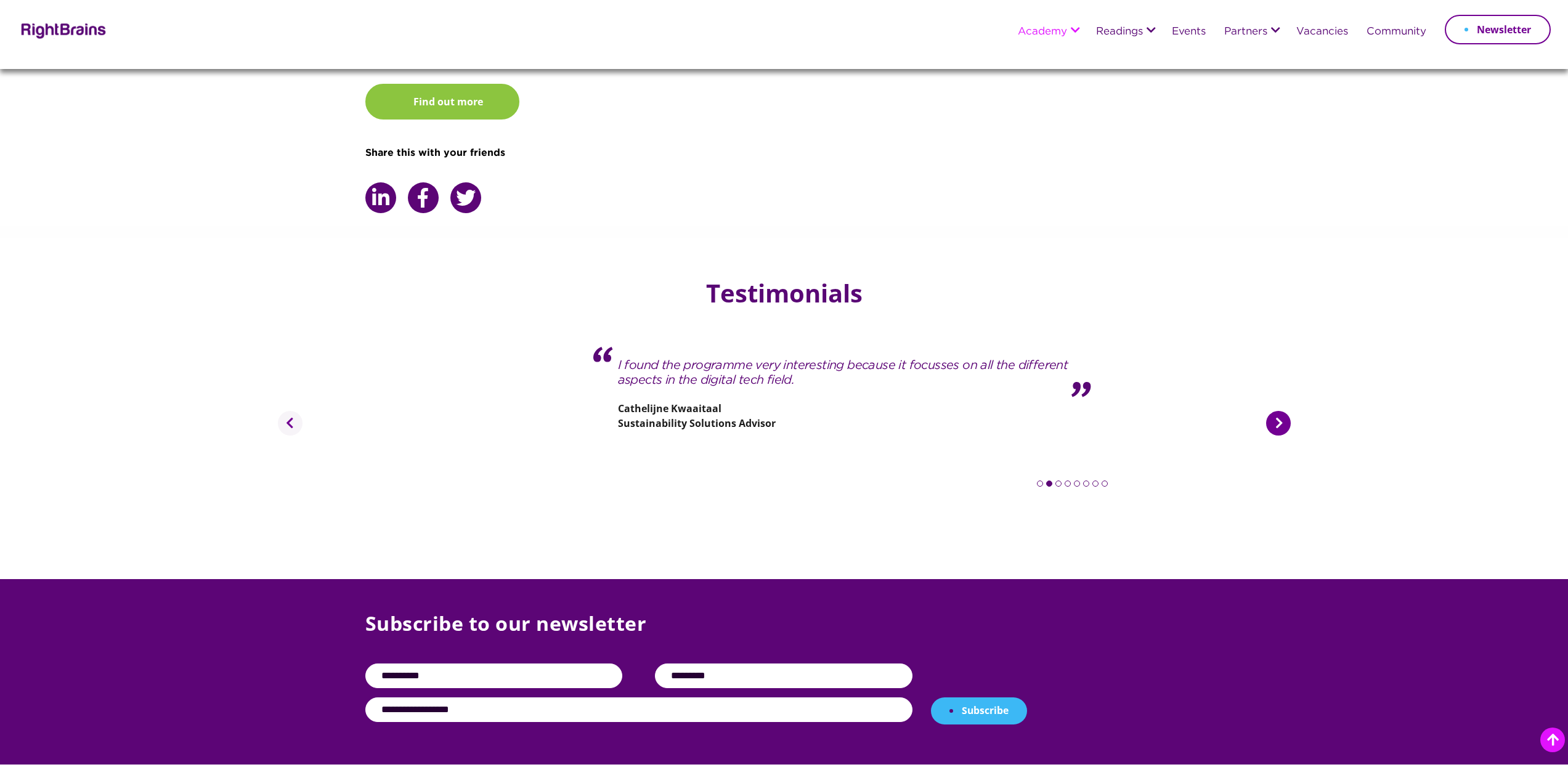
click at [1287, 411] on button "Next" at bounding box center [1278, 423] width 25 height 25
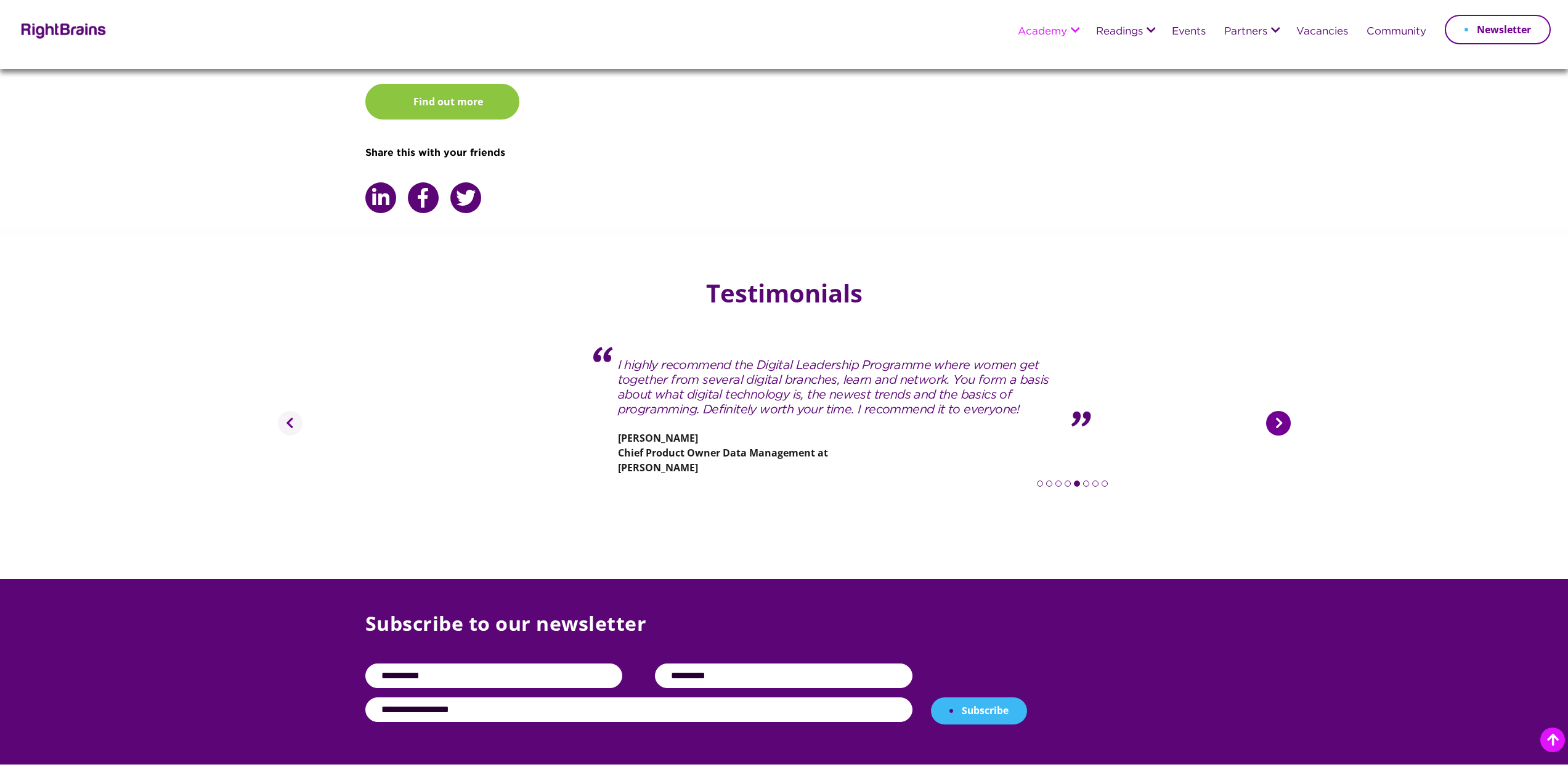
click at [1287, 411] on button "Next" at bounding box center [1278, 423] width 25 height 25
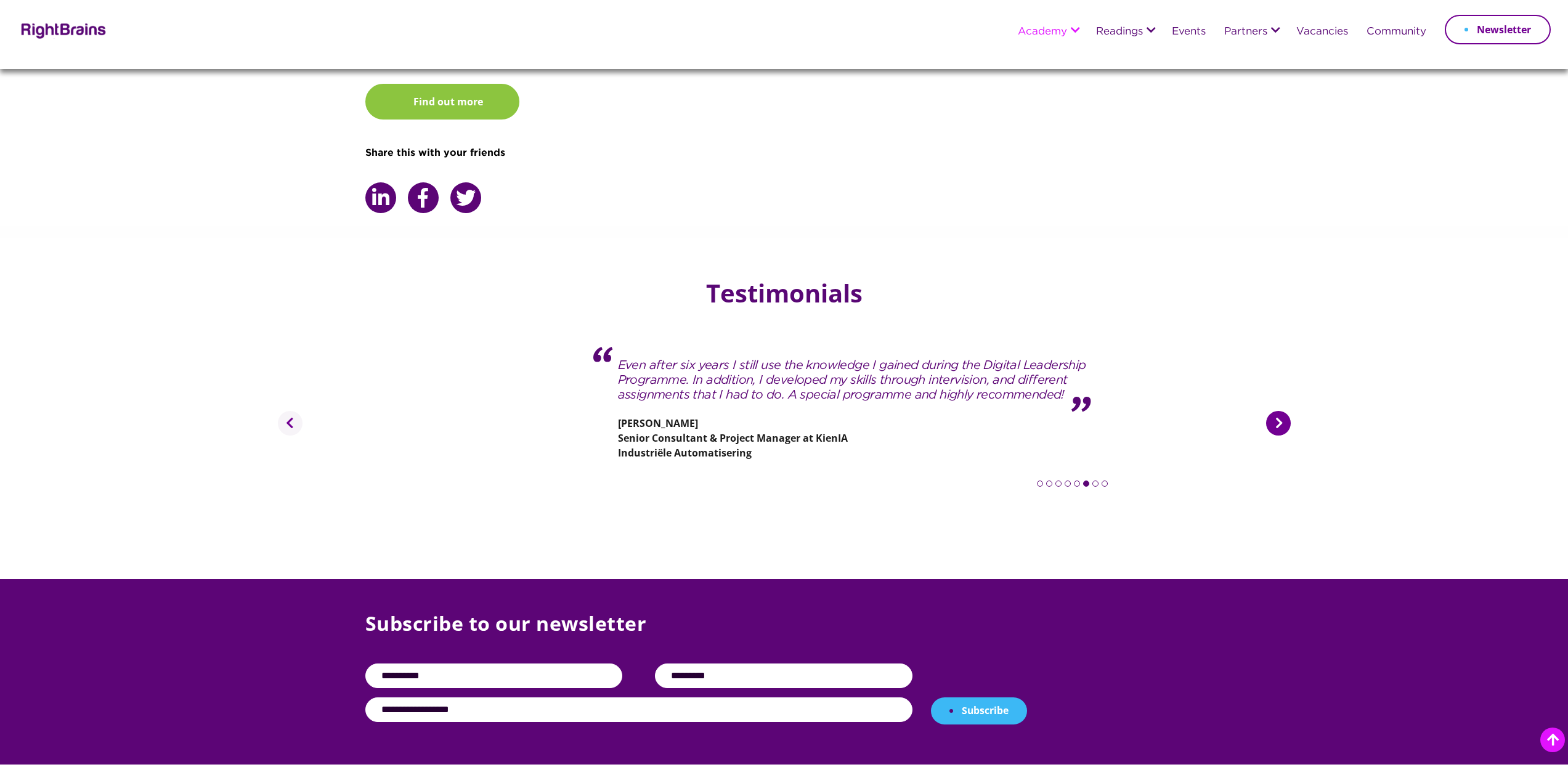
click at [1281, 411] on button "Next" at bounding box center [1278, 423] width 25 height 25
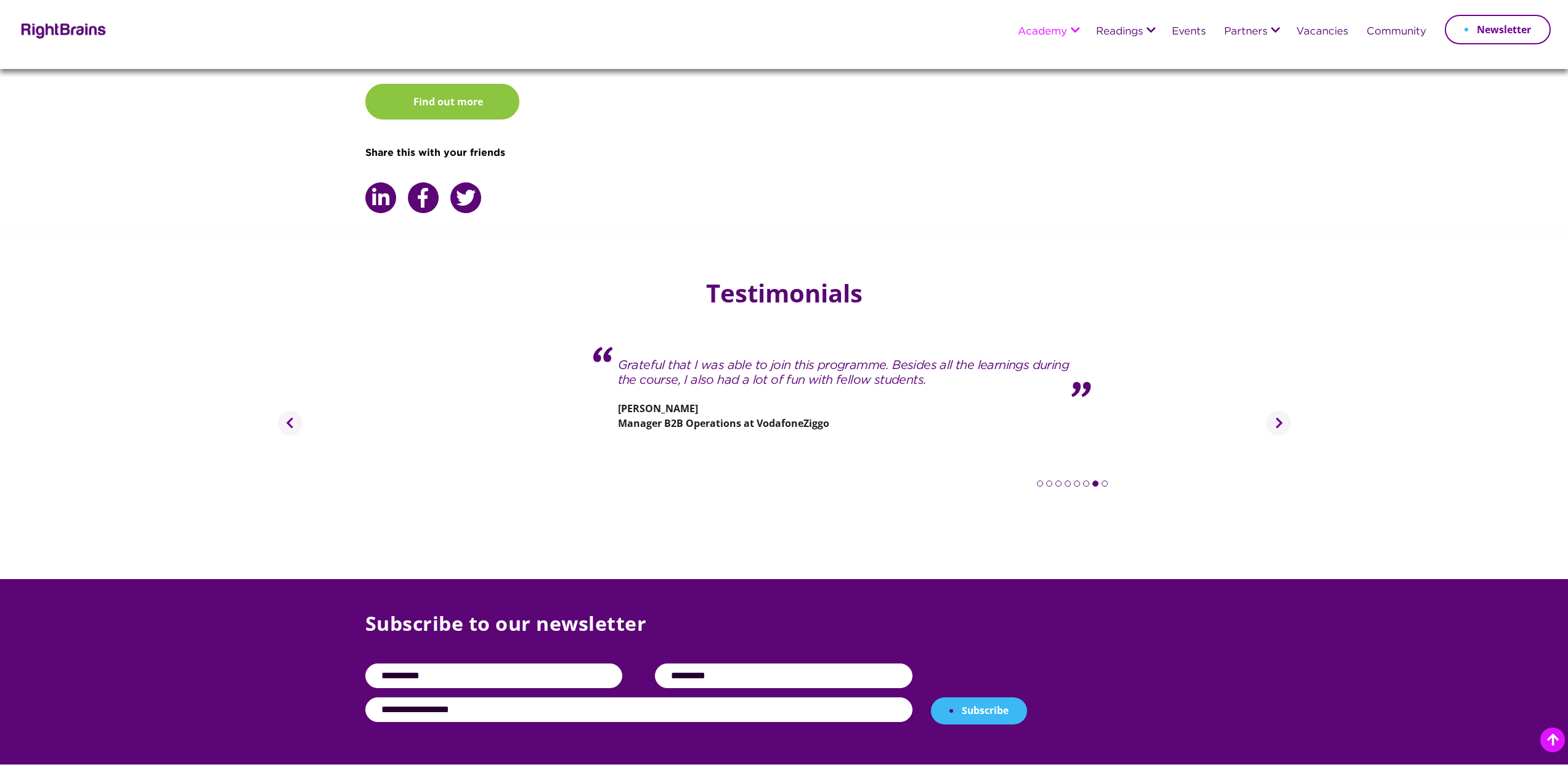
drag, startPoint x: 1281, startPoint y: 400, endPoint x: 775, endPoint y: 543, distance: 525.8
click at [777, 545] on section "Testimonials Previous The RightBrains Digital Leadership Programme brought me s…" at bounding box center [784, 408] width 1568 height 341
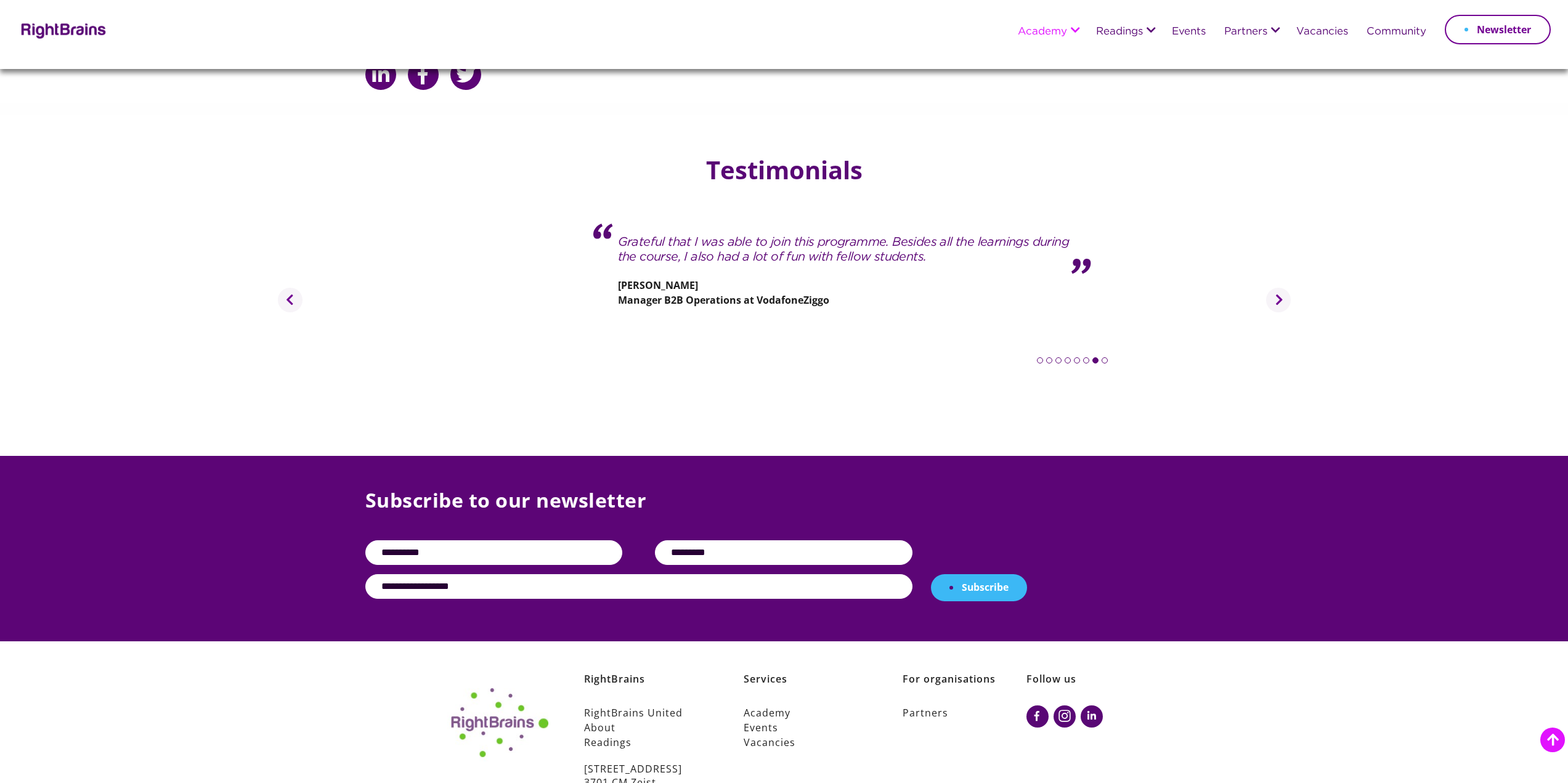
scroll to position [2000, 0]
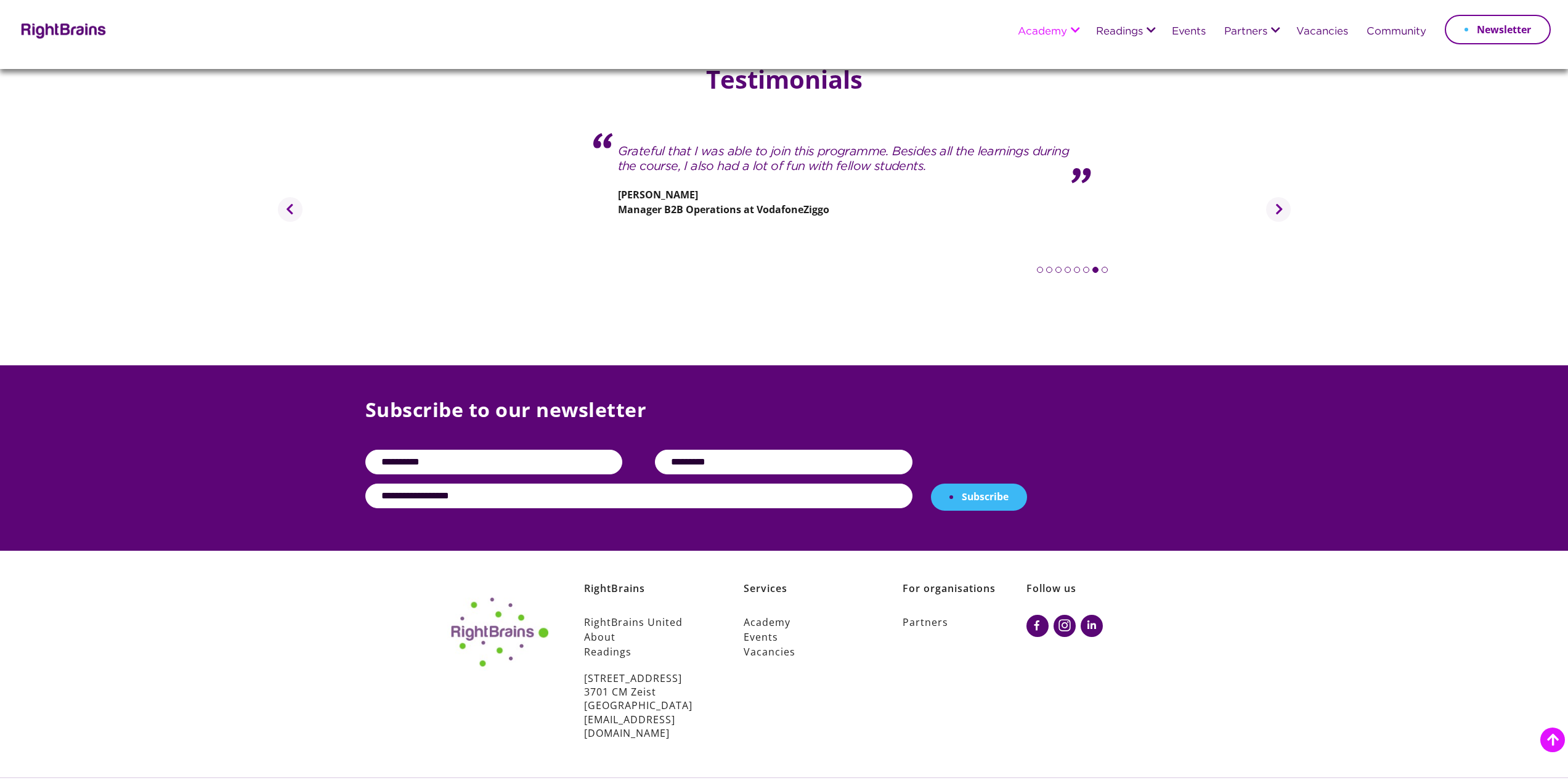
drag, startPoint x: 690, startPoint y: 659, endPoint x: 586, endPoint y: 663, distance: 104.1
click at [586, 672] on p "[STREET_ADDRESS] [EMAIL_ADDRESS][DOMAIN_NAME]" at bounding box center [645, 706] width 124 height 69
copy p "[STREET_ADDRESS]"
